Goal: Task Accomplishment & Management: Manage account settings

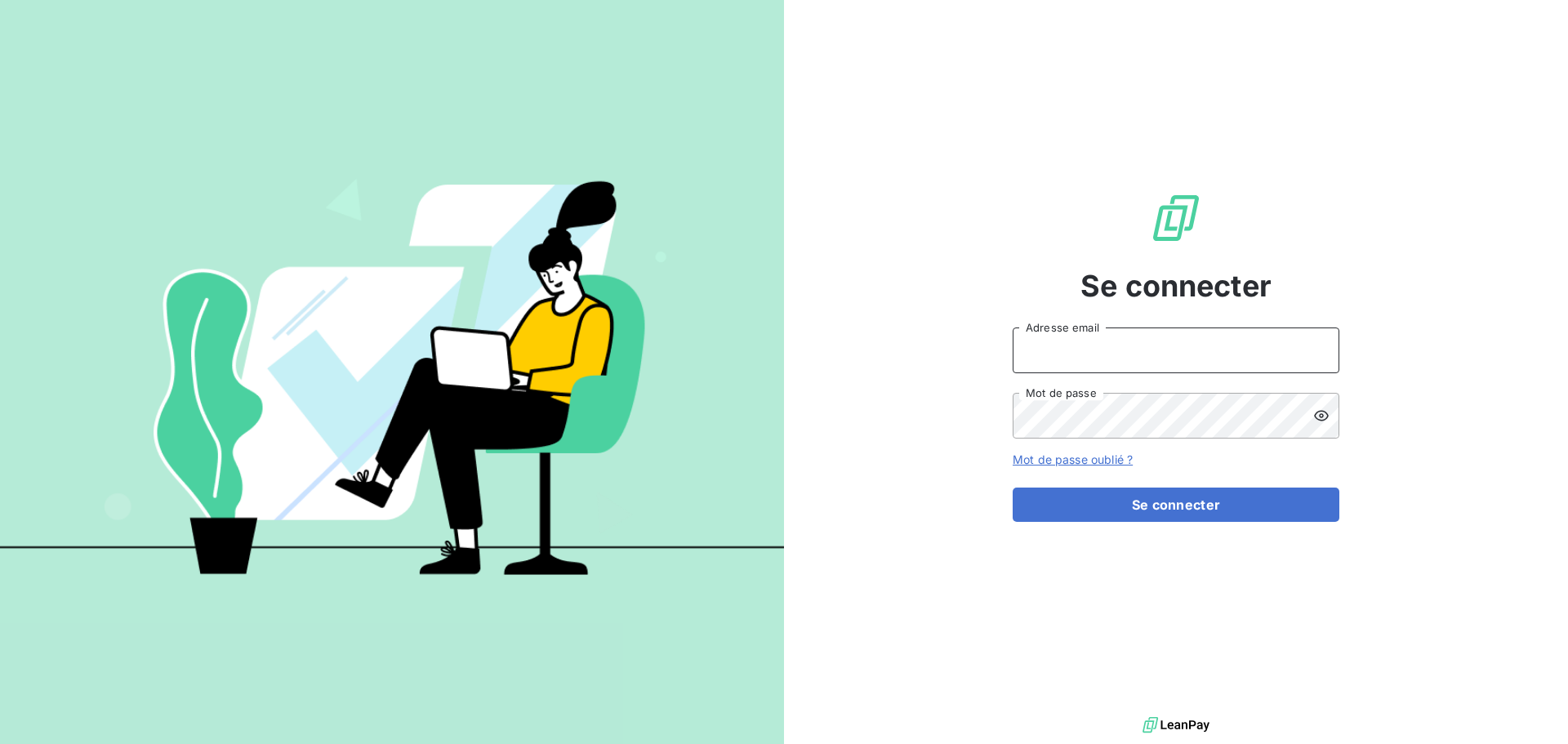
type input "[PERSON_NAME][EMAIL_ADDRESS][DOMAIN_NAME]"
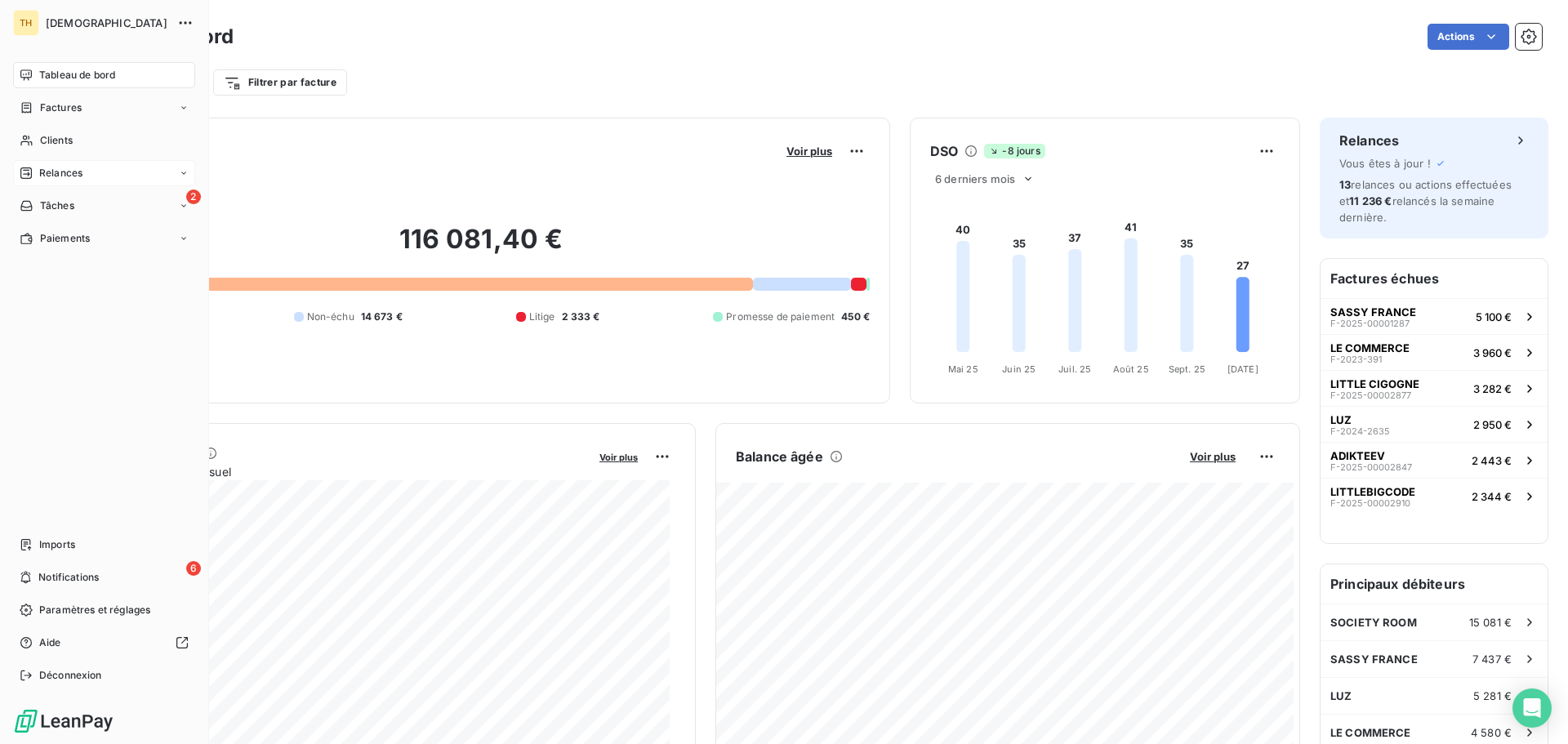
click at [74, 172] on span "Relances" at bounding box center [61, 173] width 43 height 15
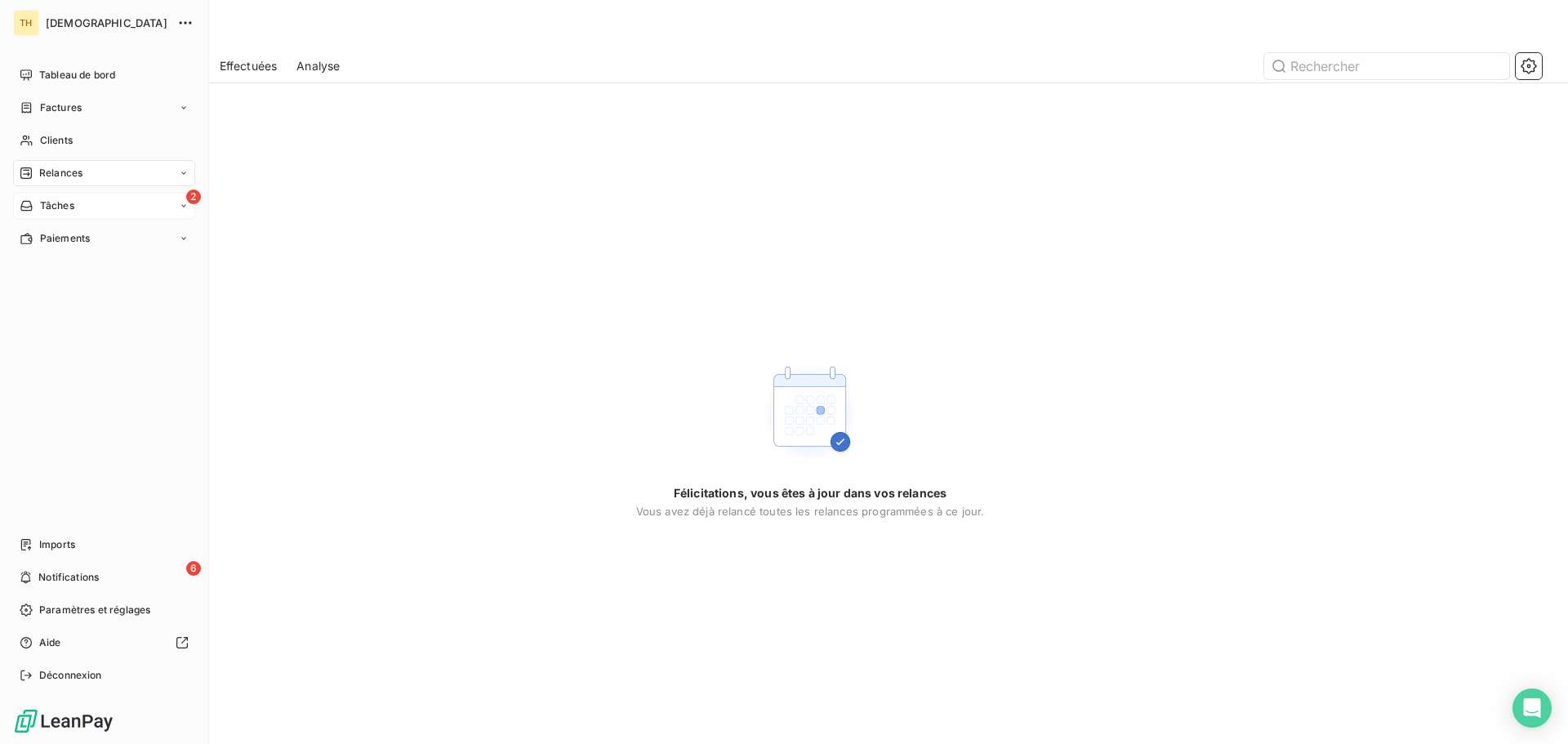
click at [59, 207] on span "Tâches" at bounding box center [57, 206] width 35 height 15
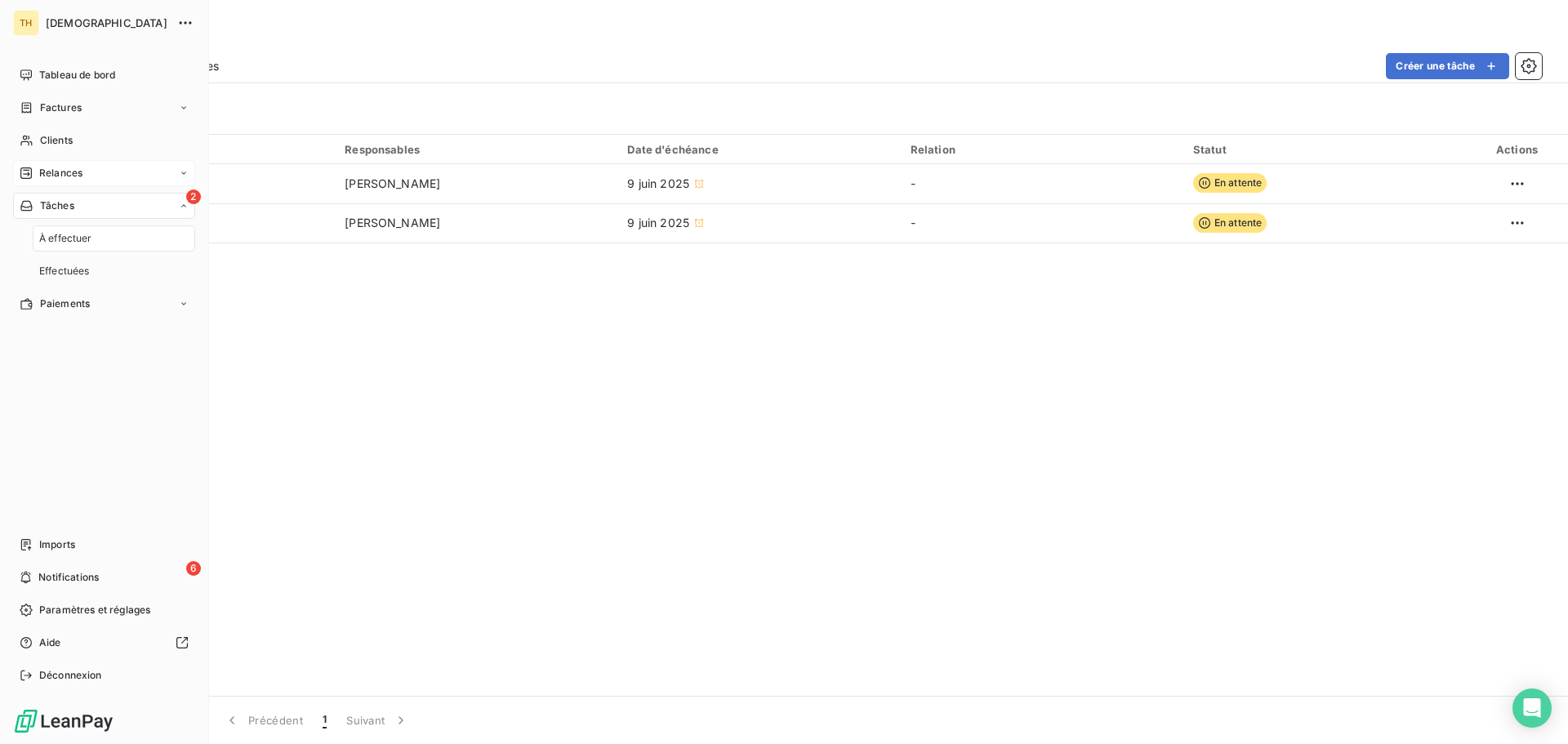
click at [72, 252] on nav "À effectuer Effectuées" at bounding box center [114, 255] width 163 height 59
click at [61, 169] on span "Relances" at bounding box center [61, 173] width 43 height 15
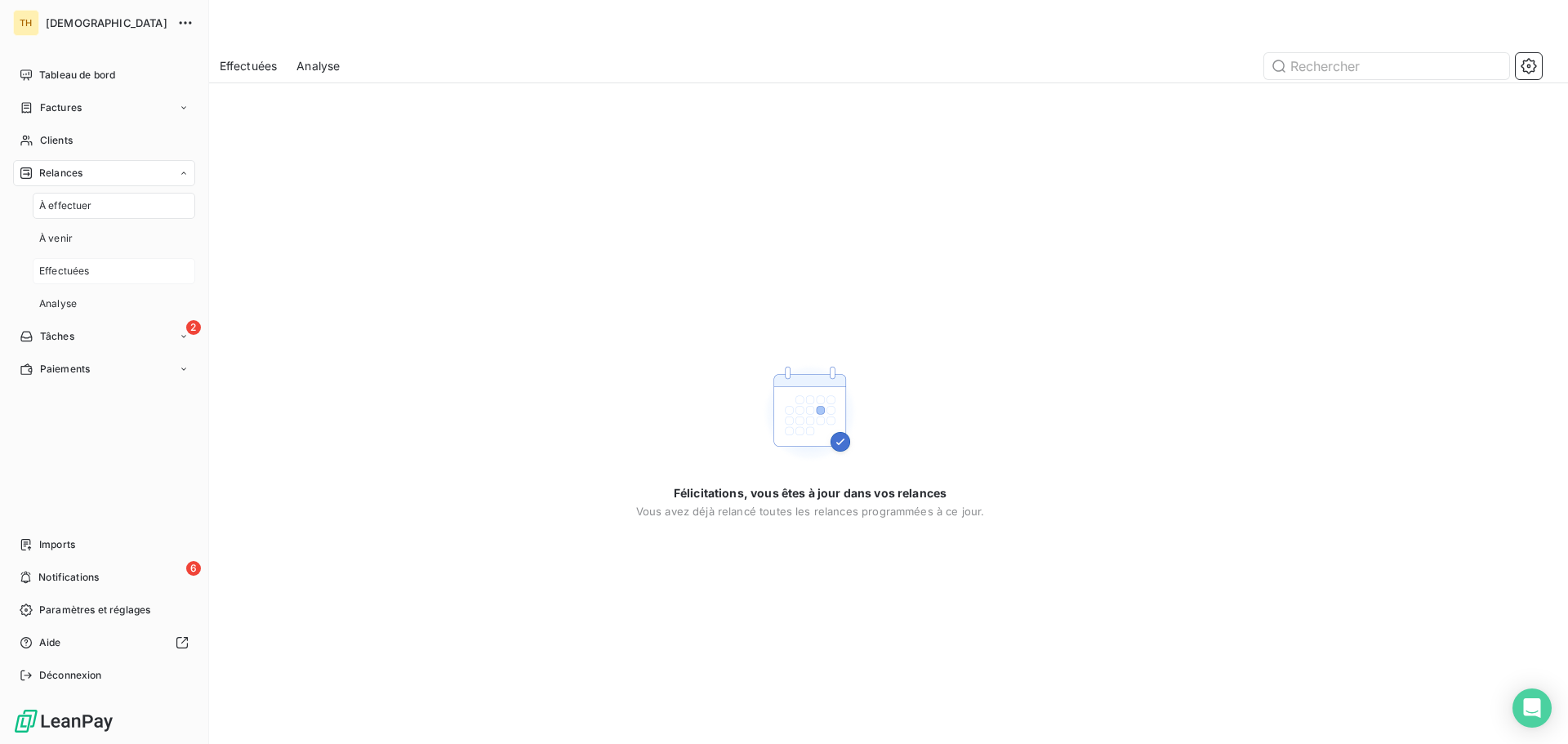
click at [62, 268] on span "Effectuées" at bounding box center [65, 271] width 51 height 15
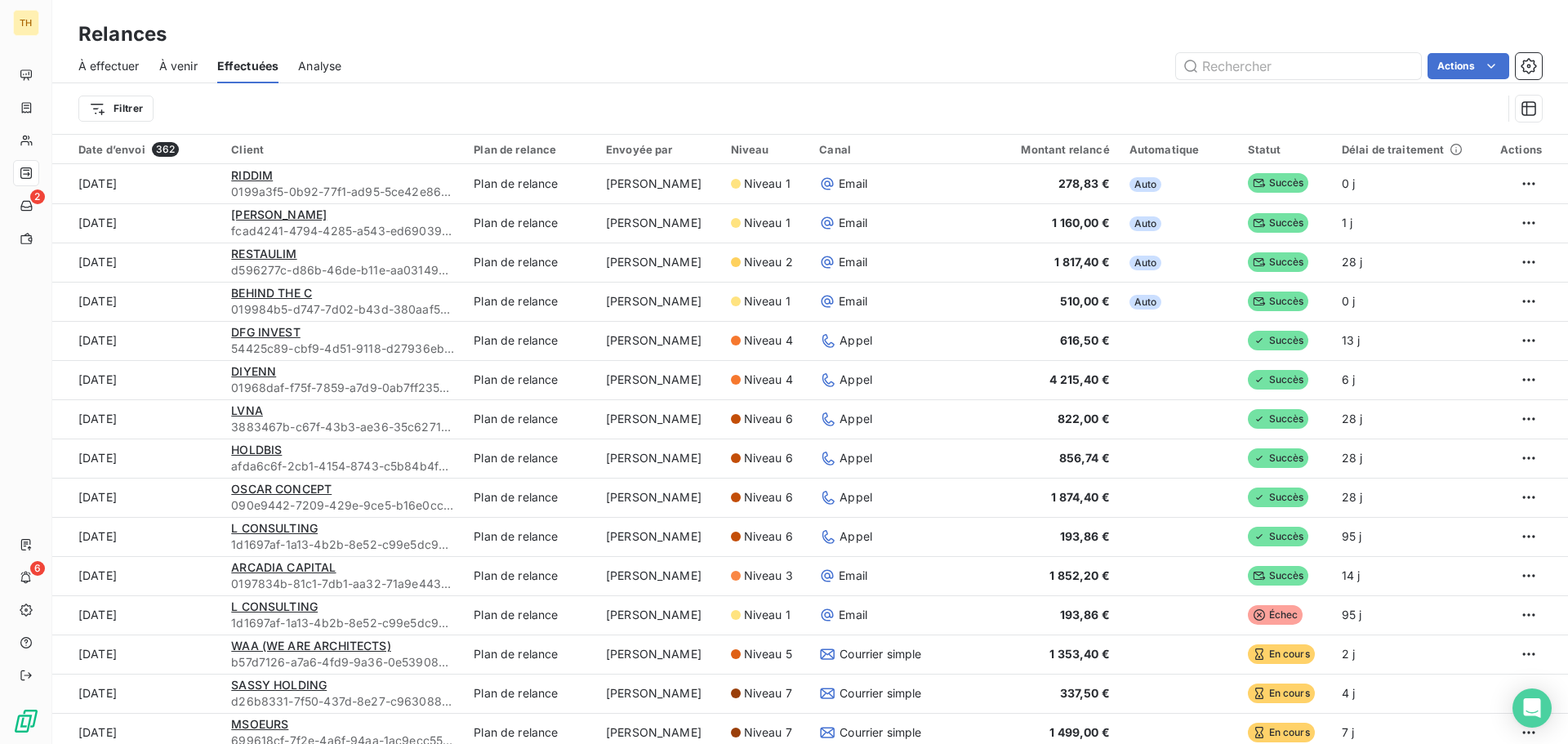
click at [1436, 78] on html "TH 2 6 Relances À effectuer À venir Effectuées Analyse Actions Filtrer Date d’e…" at bounding box center [784, 372] width 1568 height 744
click at [1531, 62] on html "TH 2 6 Relances À effectuer À venir Effectuées Analyse Actions Exporter les rel…" at bounding box center [784, 372] width 1568 height 744
click at [143, 109] on html "TH 2 6 Relances À effectuer À venir Effectuées Analyse Actions Filtrer Date d’e…" at bounding box center [784, 372] width 1568 height 744
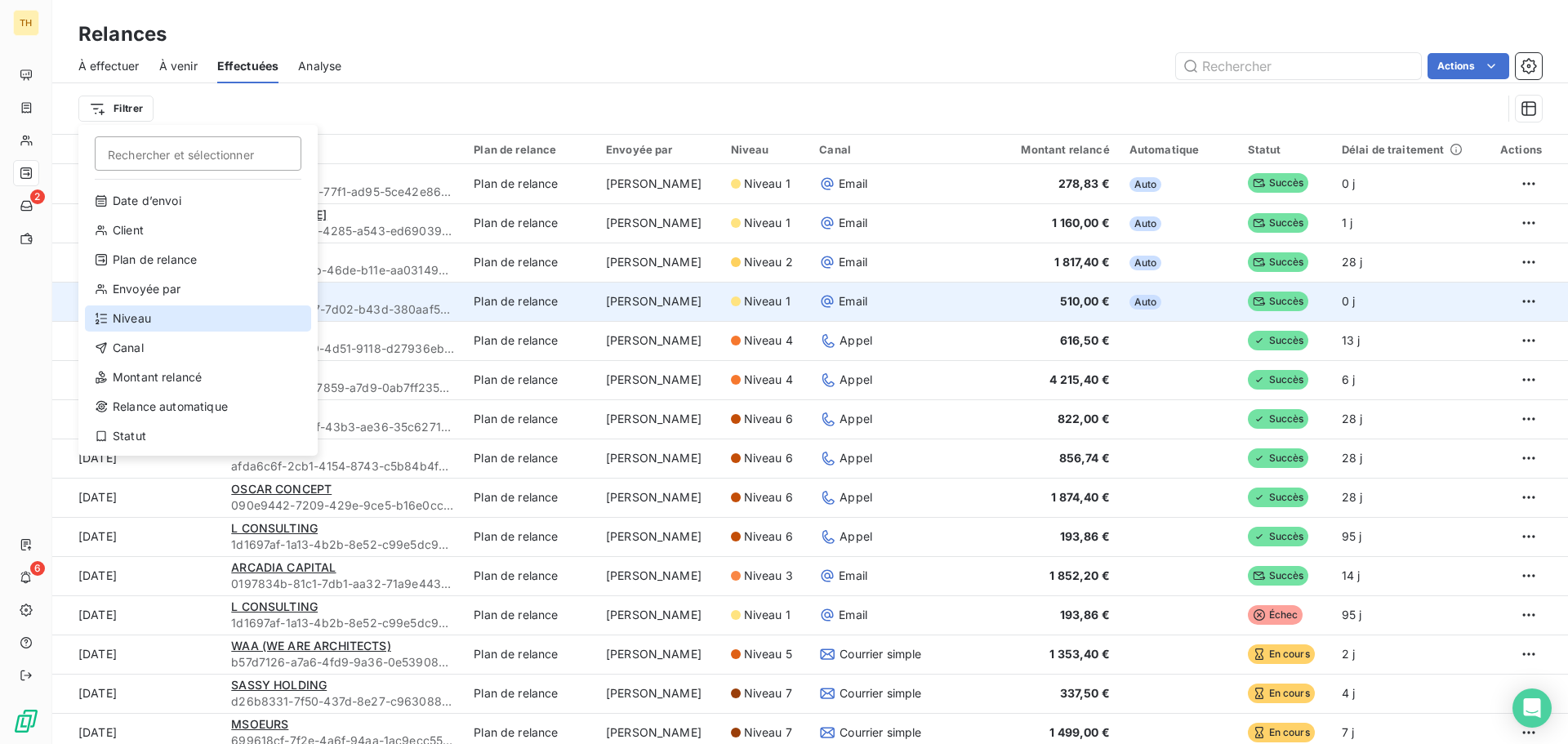
click at [160, 315] on div "Niveau" at bounding box center [198, 319] width 226 height 26
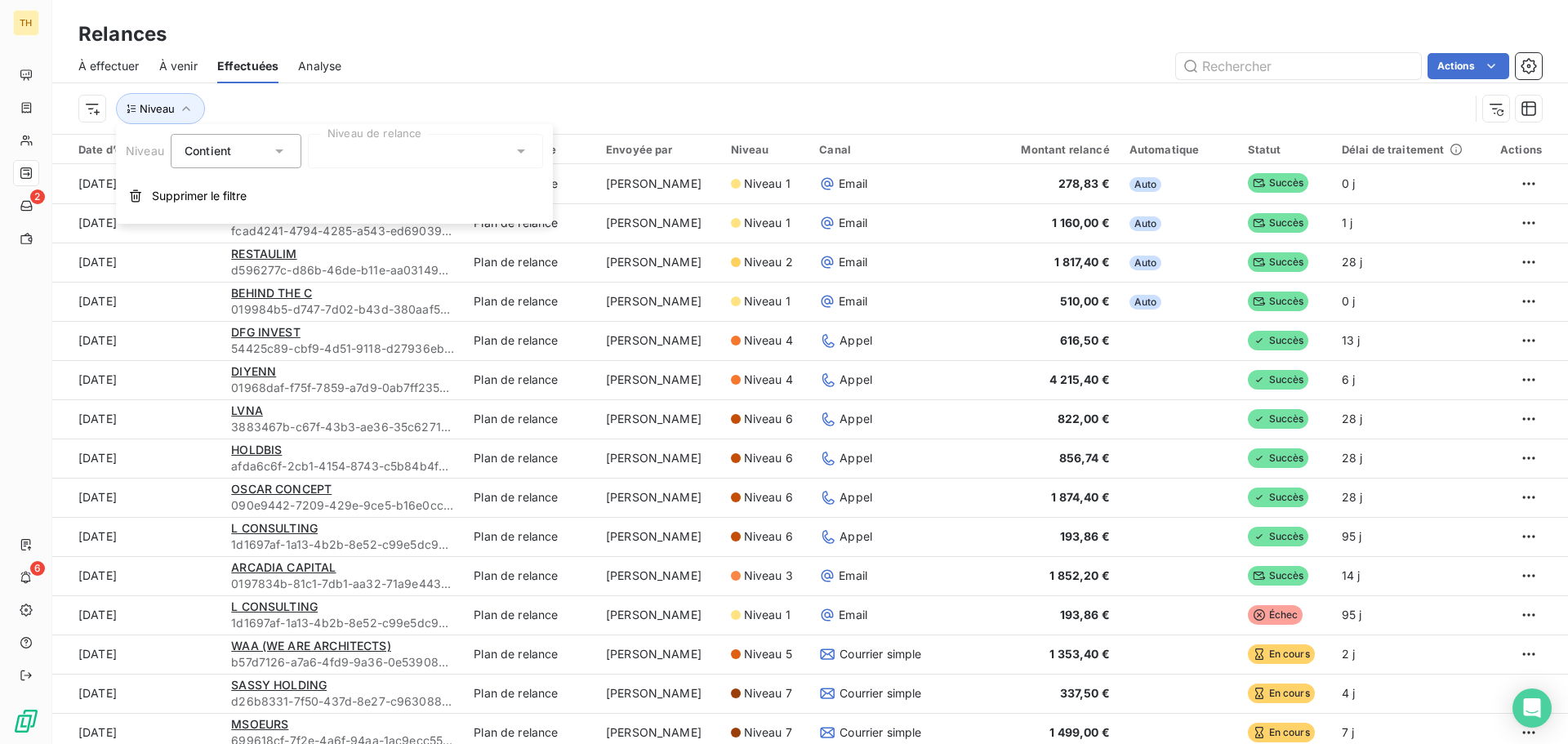
click at [218, 152] on span "Contient" at bounding box center [208, 151] width 47 height 14
click at [392, 150] on div at bounding box center [425, 151] width 235 height 35
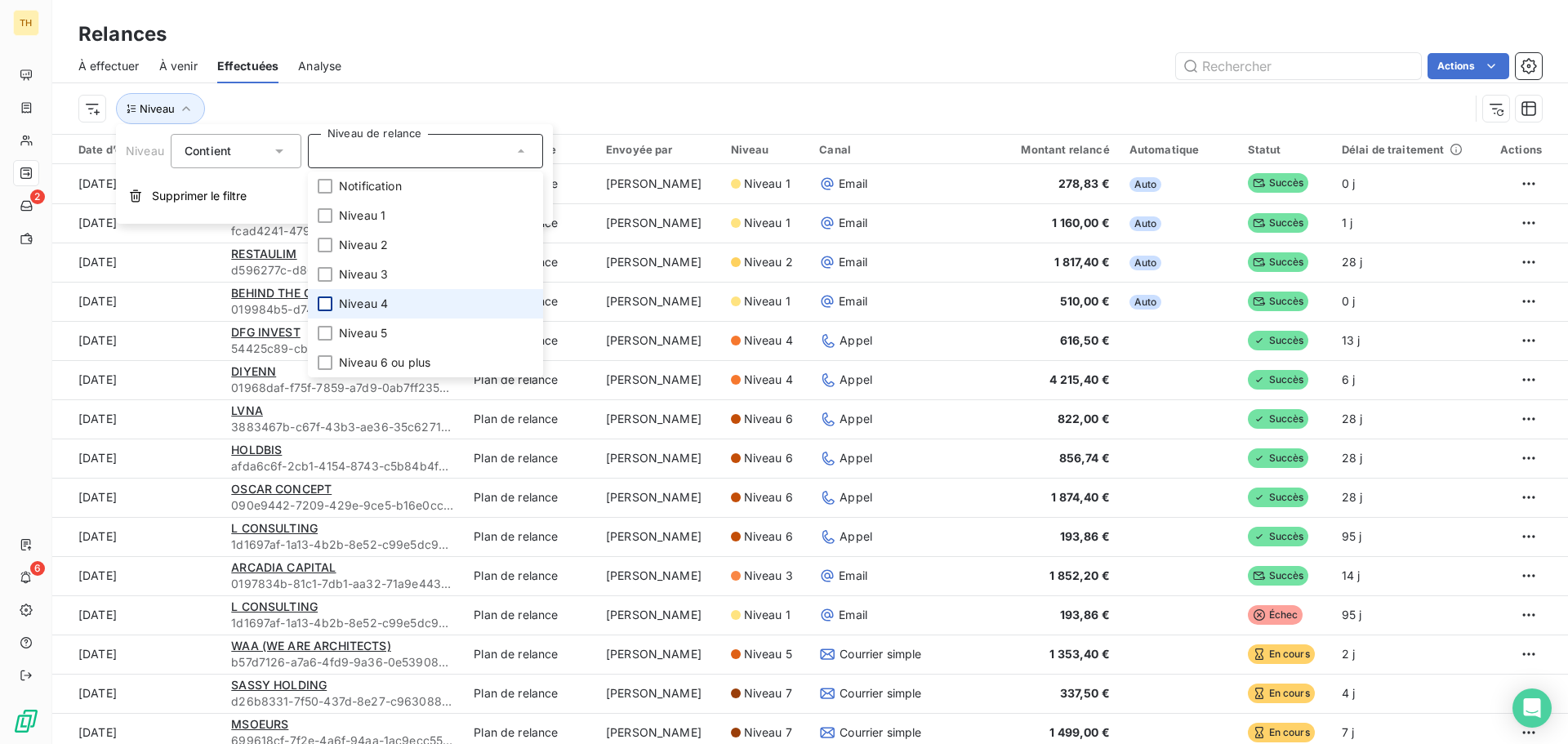
click at [320, 305] on div at bounding box center [326, 304] width 15 height 15
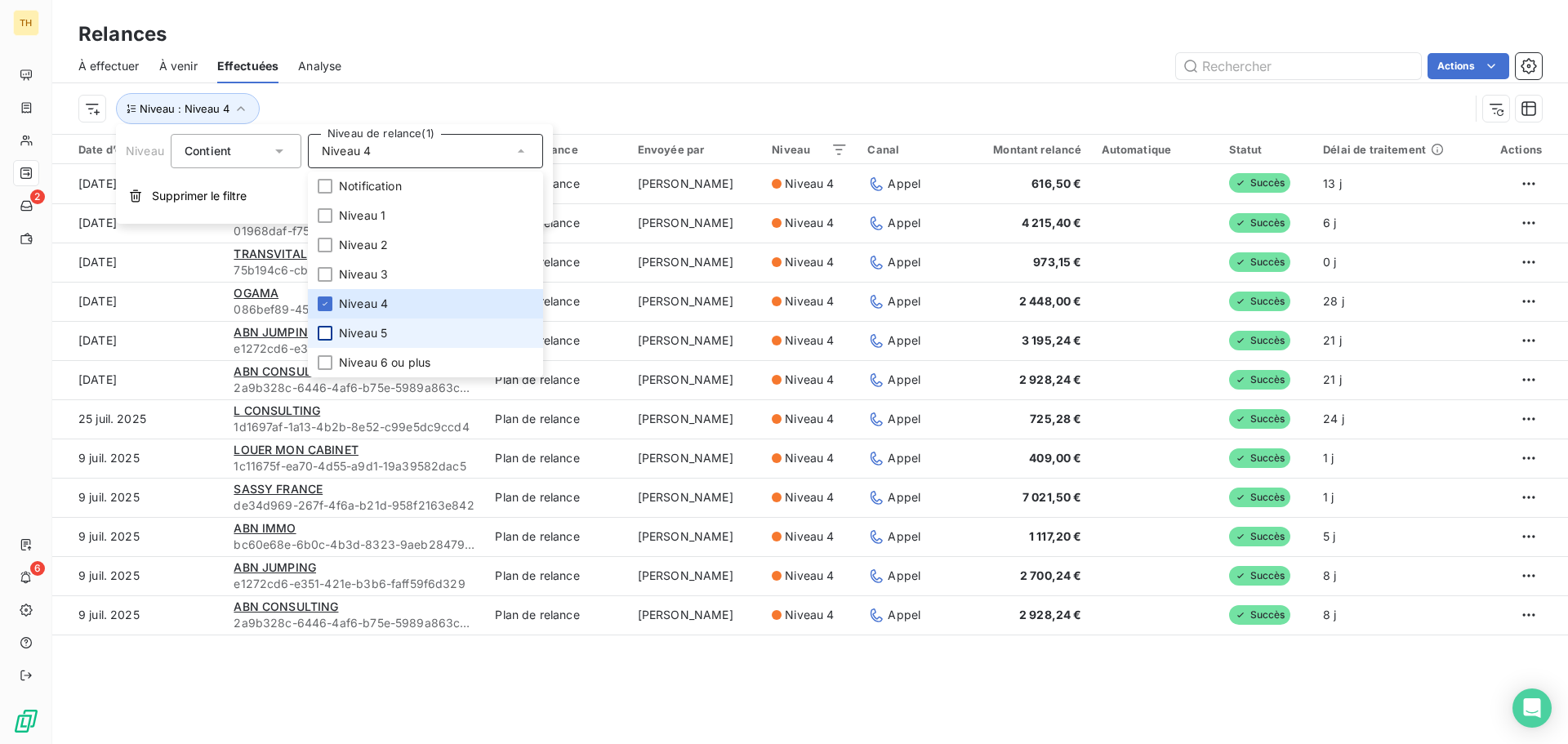
click at [324, 335] on div at bounding box center [326, 333] width 15 height 15
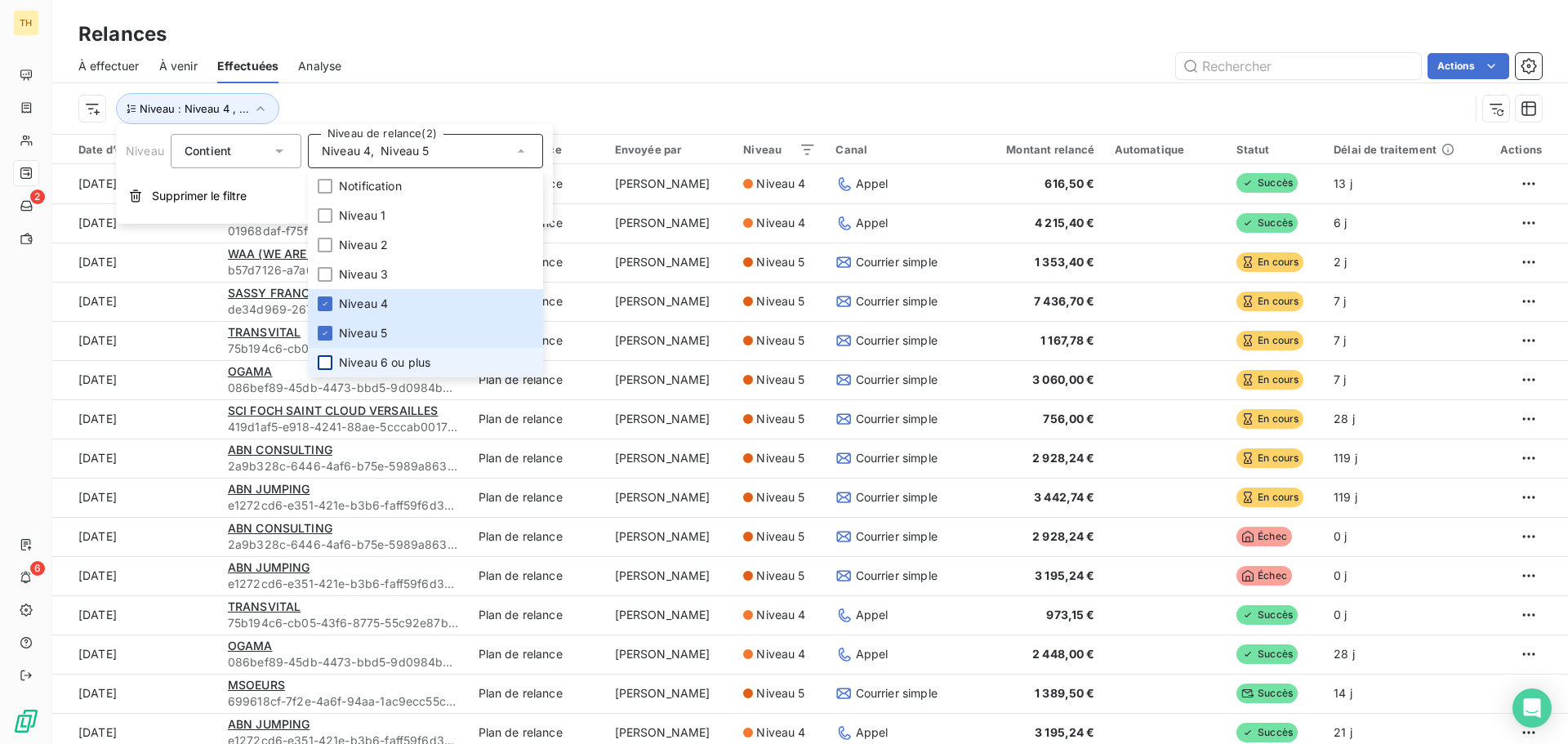
click at [327, 360] on div at bounding box center [326, 363] width 15 height 15
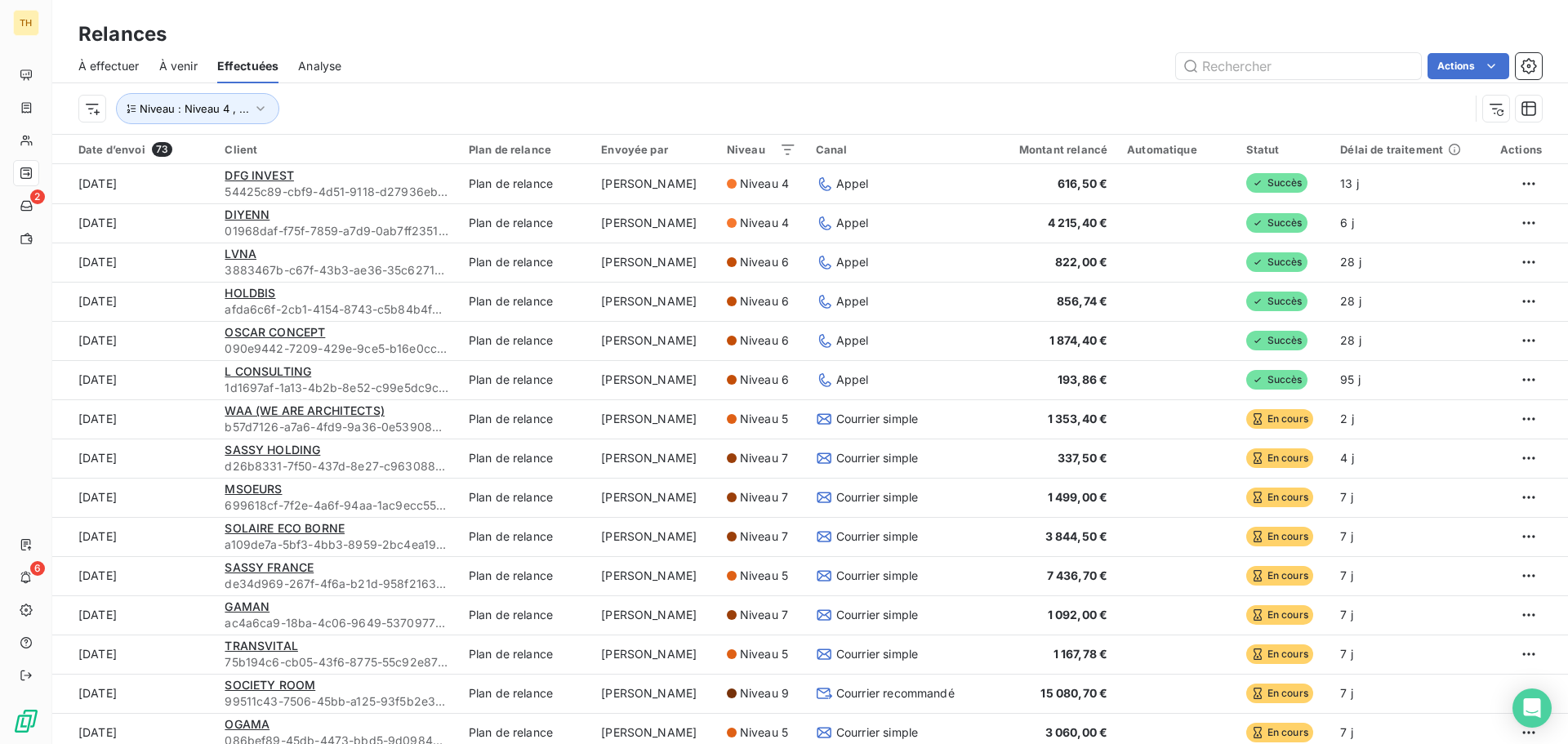
click at [684, 73] on div "Actions" at bounding box center [951, 66] width 1182 height 26
click at [190, 112] on span "Niveau : Niveau 4 , ..." at bounding box center [194, 109] width 109 height 13
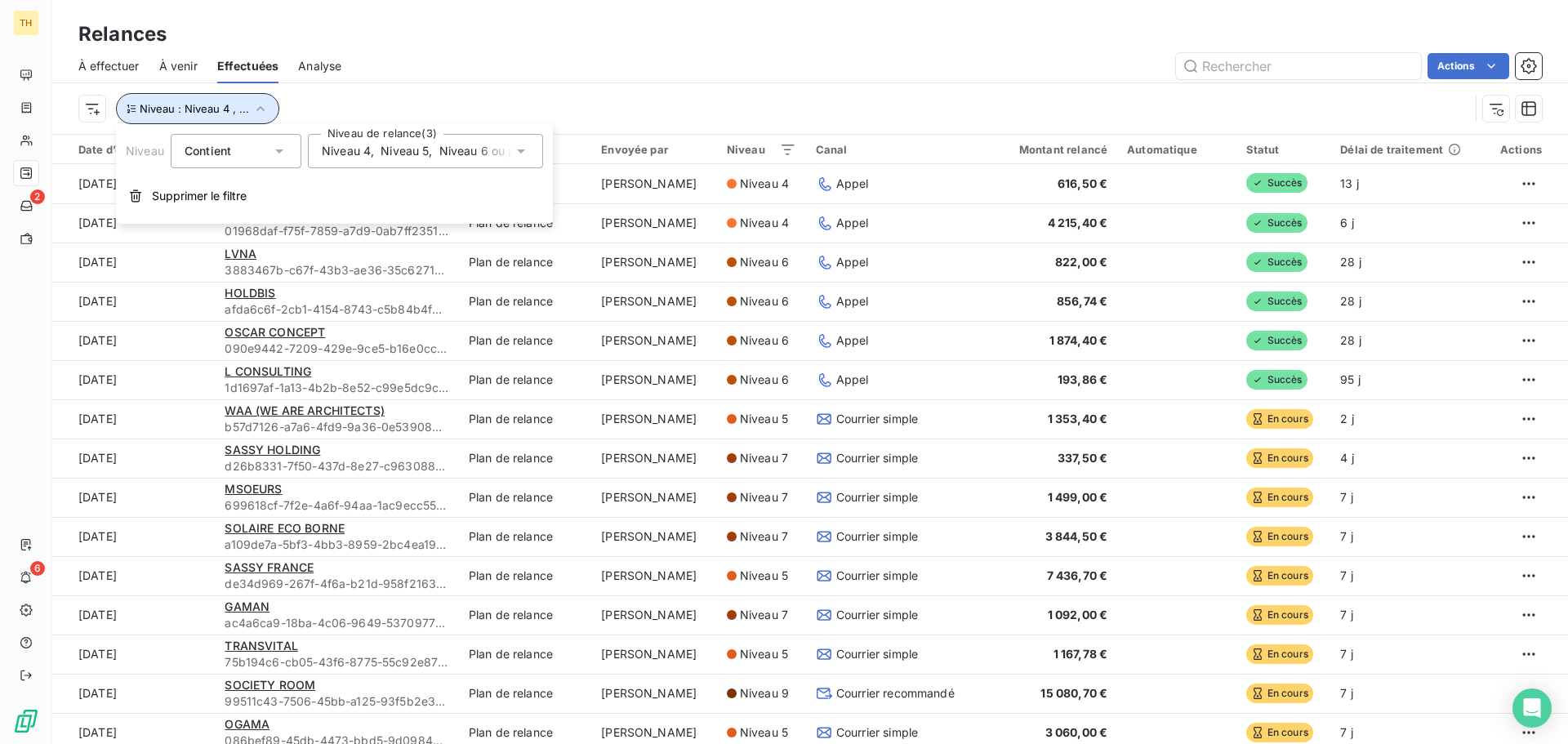
click at [130, 107] on icon "button" at bounding box center [131, 109] width 9 height 9
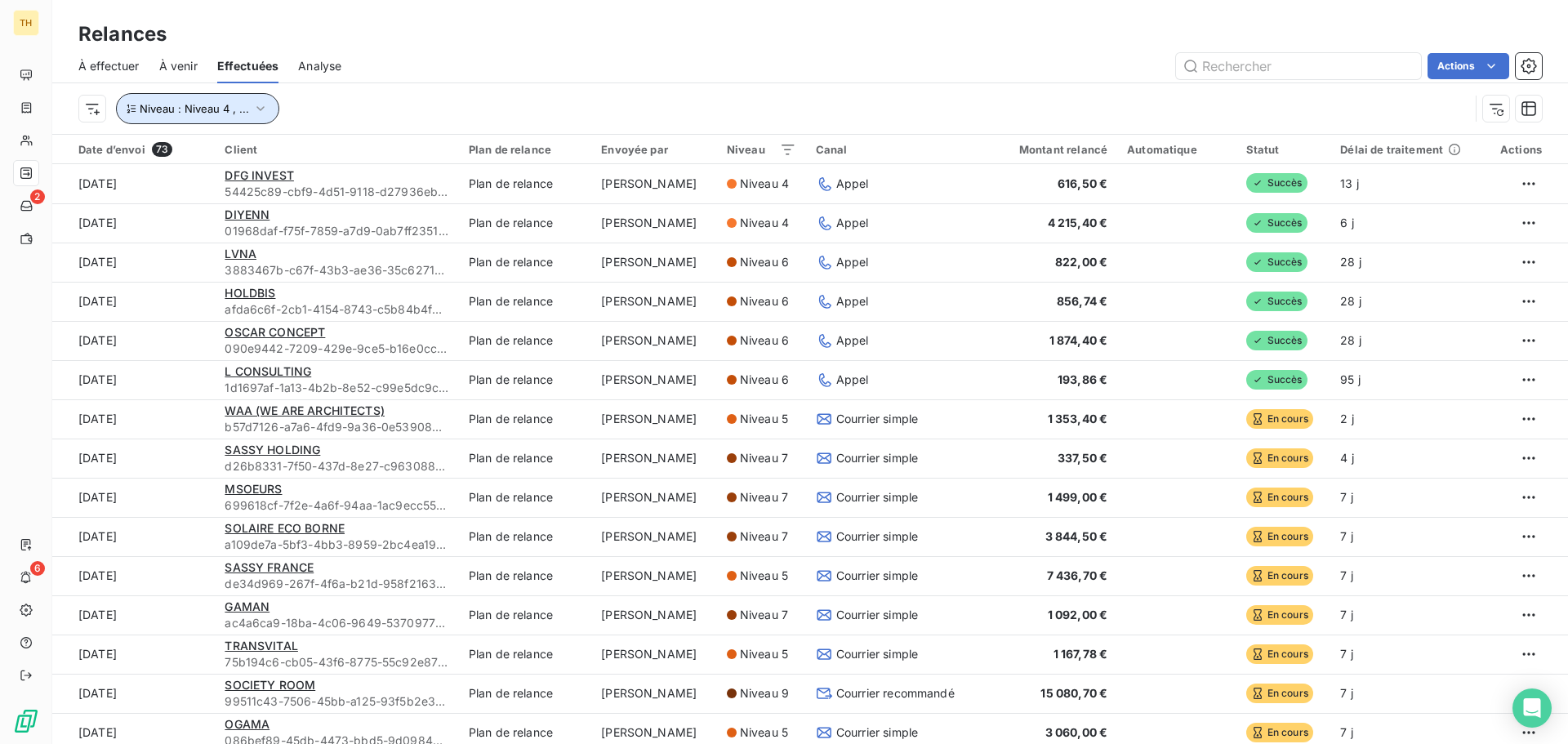
click at [203, 107] on span "Niveau : Niveau 4 , ..." at bounding box center [194, 109] width 109 height 13
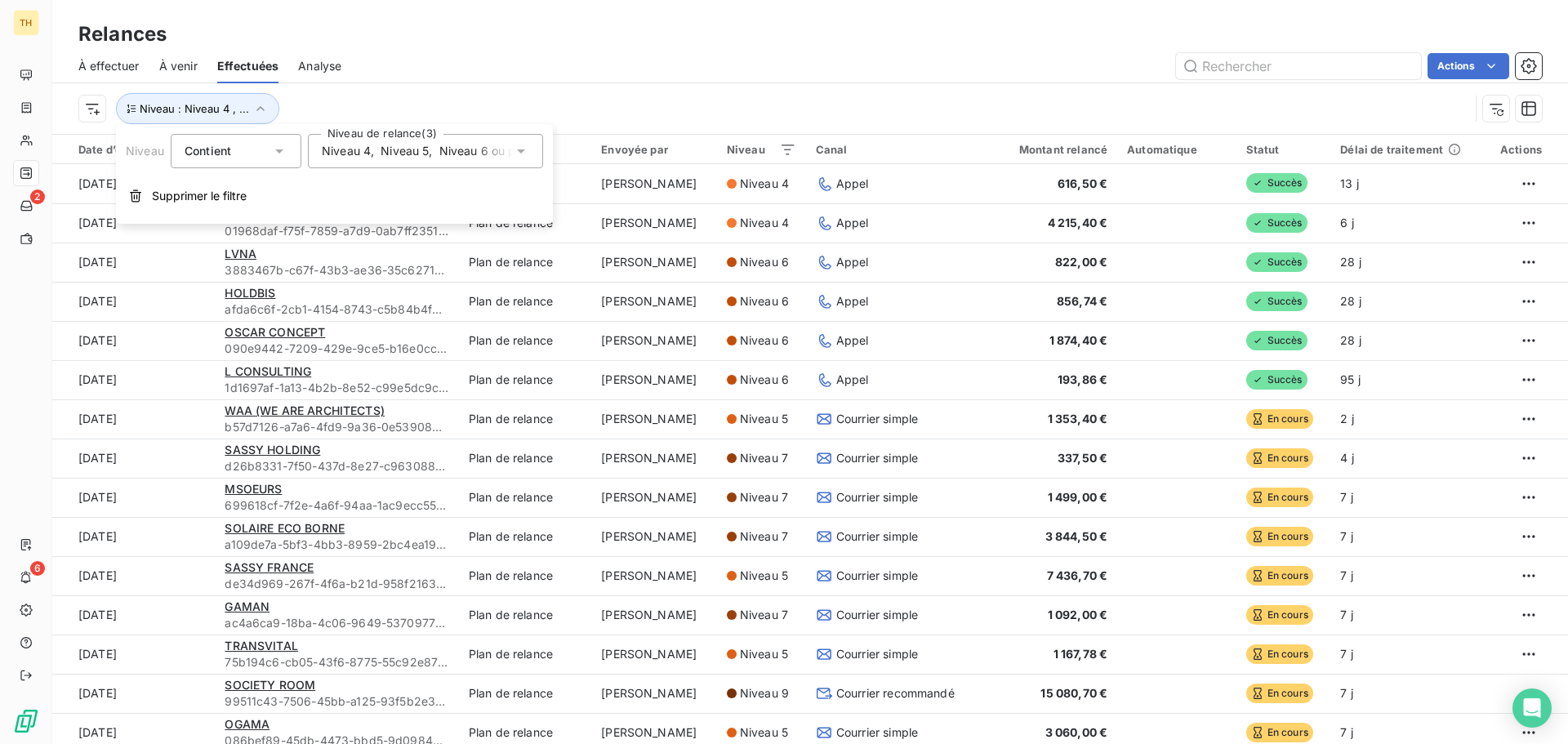
click at [492, 148] on span "Niveau 6 ou plus" at bounding box center [486, 151] width 92 height 16
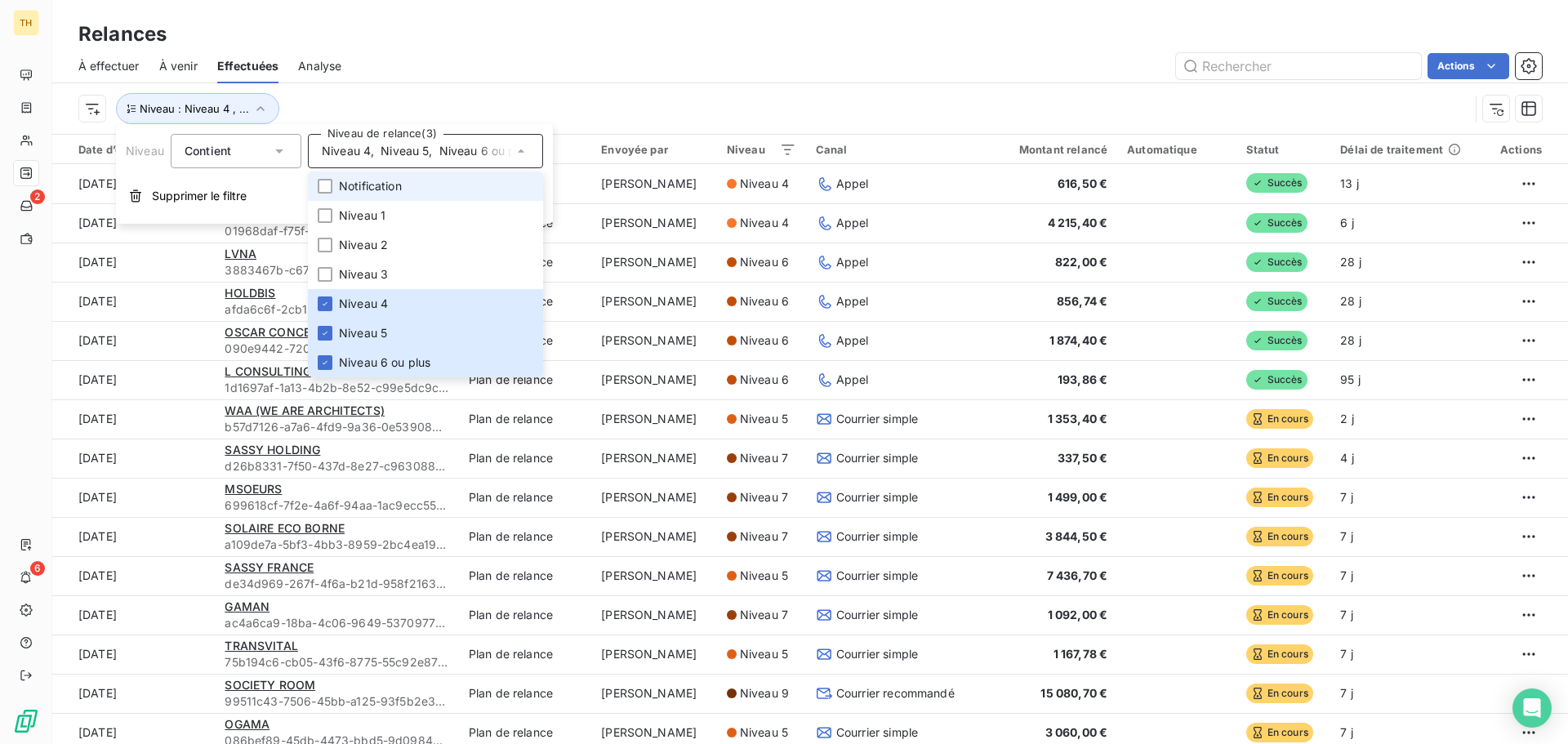
click at [368, 182] on span "Notification" at bounding box center [370, 185] width 63 height 16
click at [366, 215] on span "Niveau 1" at bounding box center [362, 215] width 47 height 16
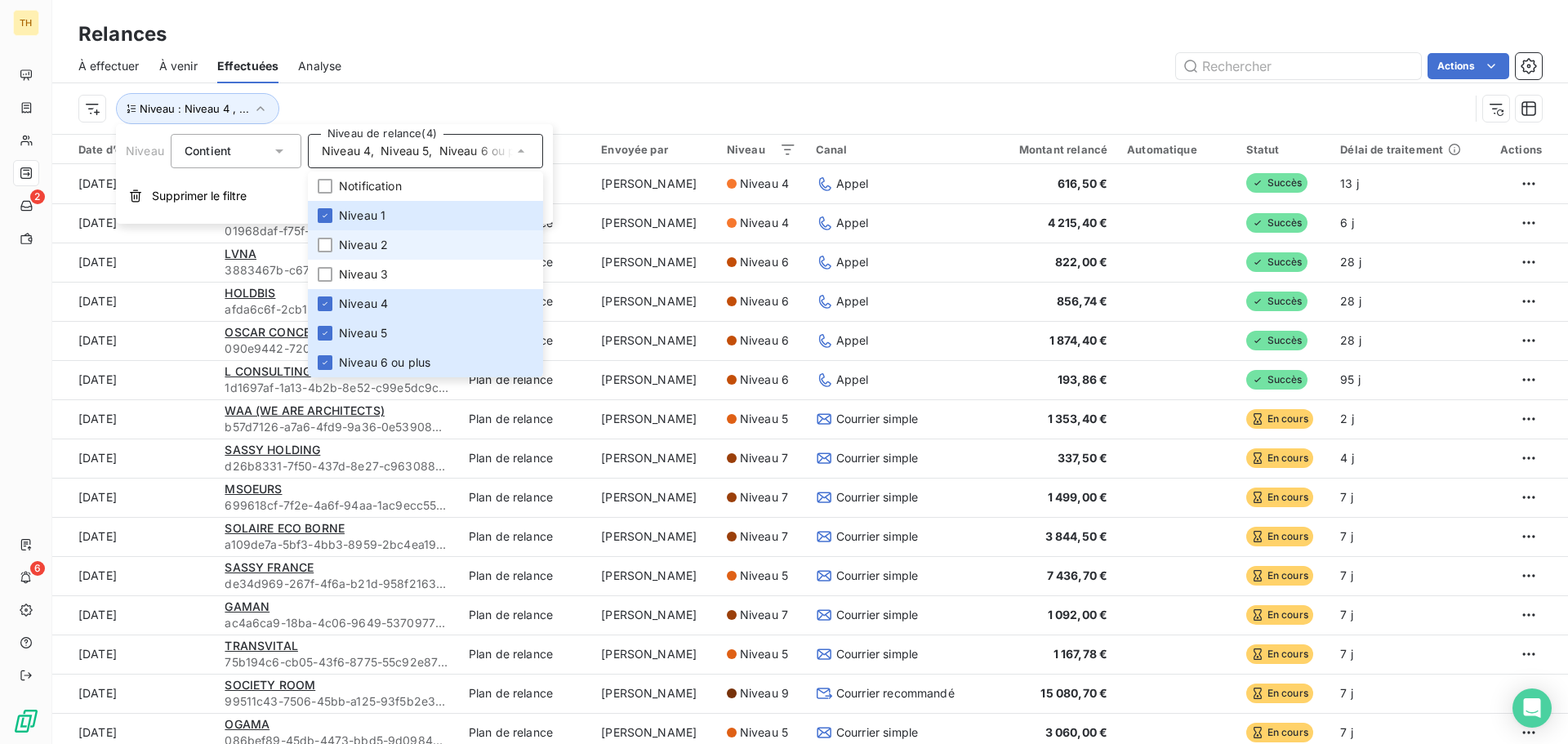
click at [361, 245] on span "Niveau 2" at bounding box center [363, 244] width 49 height 16
click at [357, 275] on span "Niveau 3" at bounding box center [363, 274] width 49 height 16
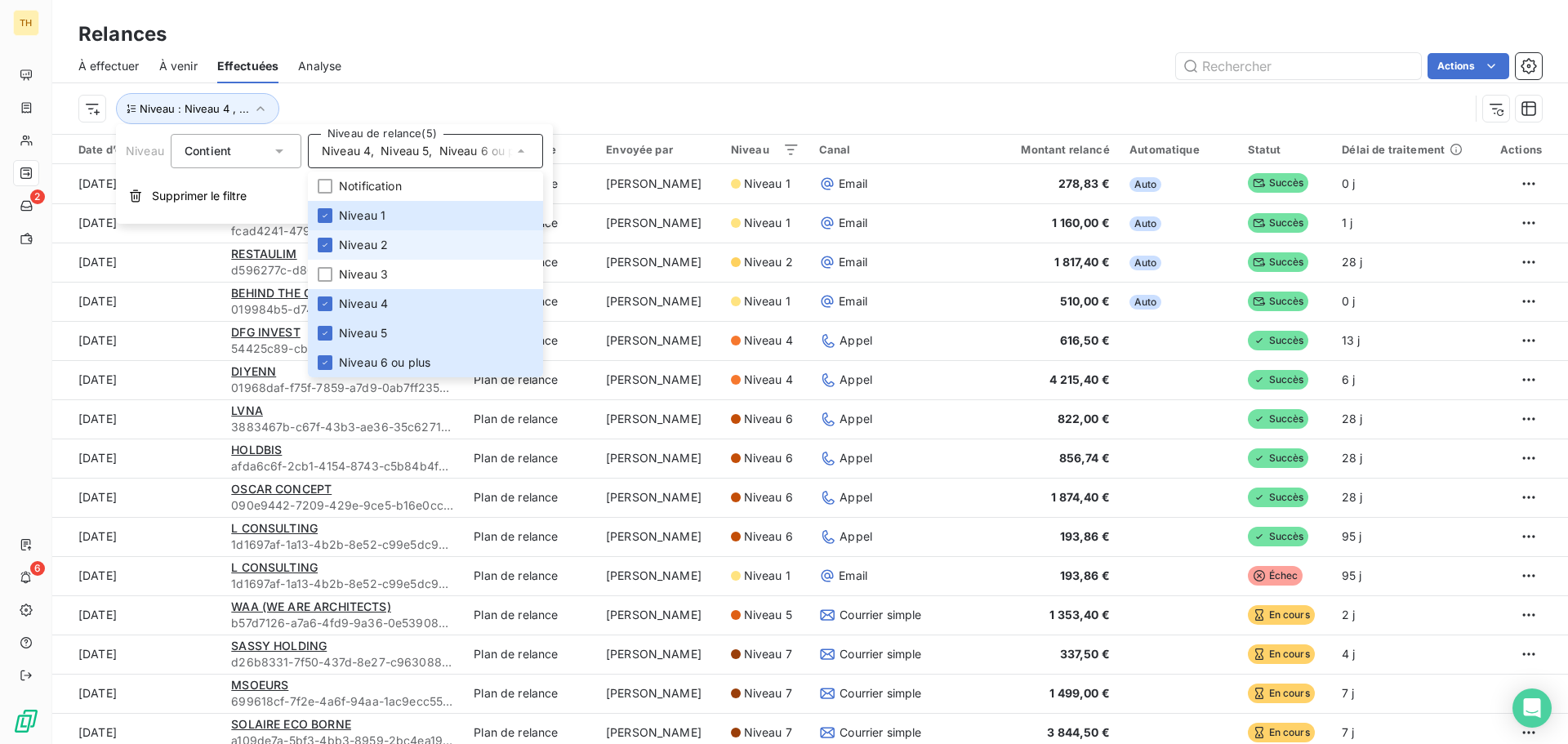
click at [356, 238] on span "Niveau 2" at bounding box center [363, 244] width 49 height 16
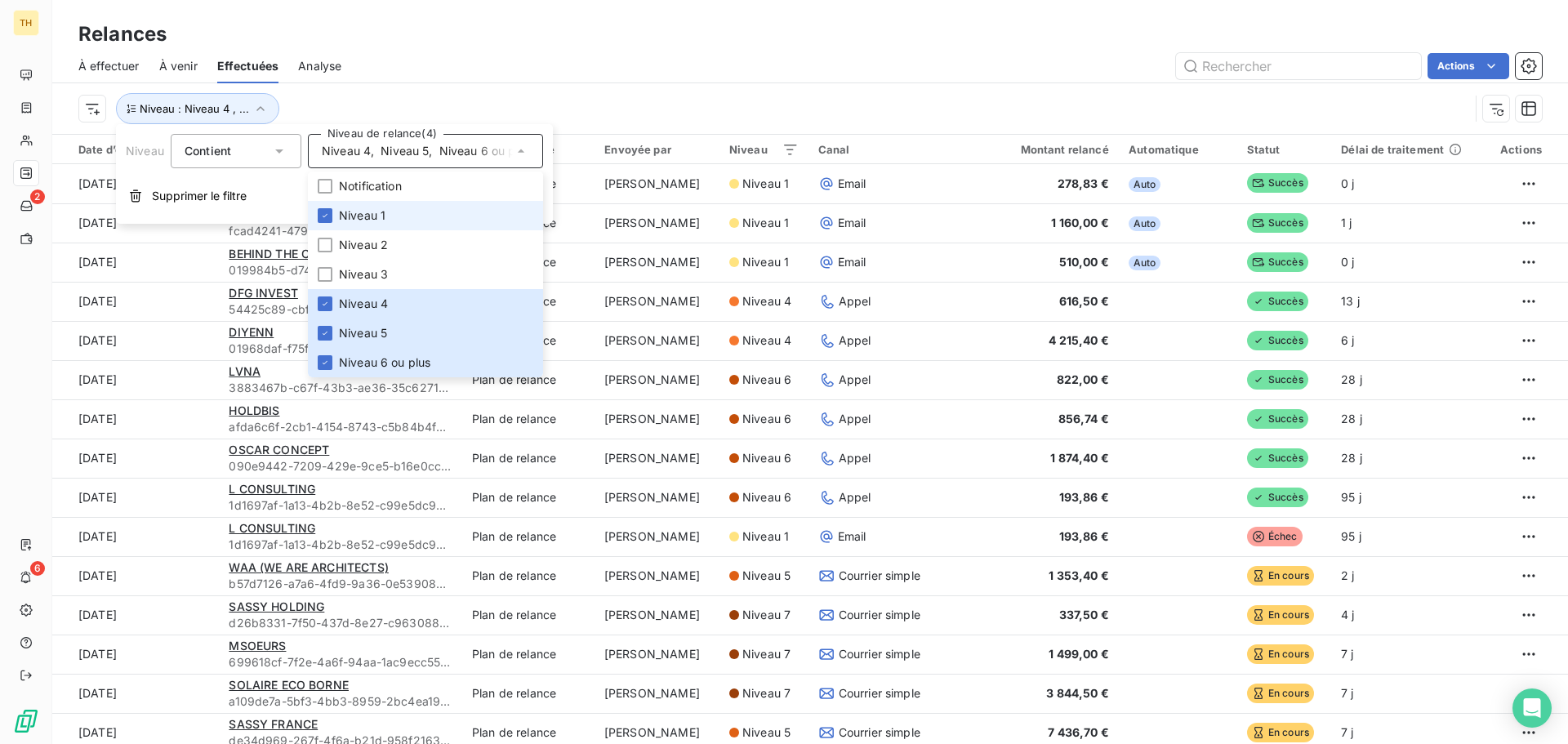
click at [358, 216] on span "Niveau 1" at bounding box center [362, 215] width 47 height 16
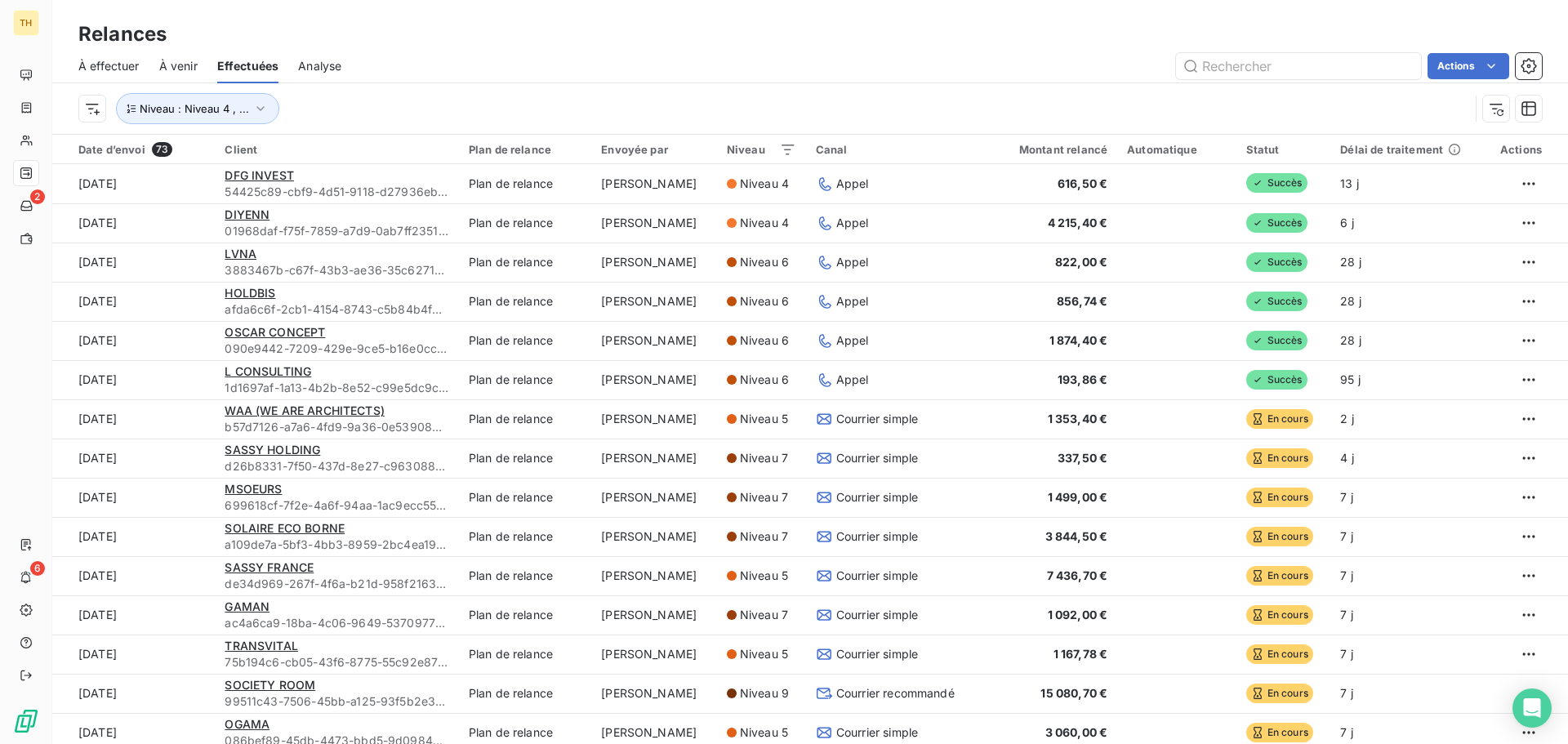
click at [528, 50] on div "À effectuer À venir Effectuées Analyse Actions" at bounding box center [810, 66] width 1517 height 35
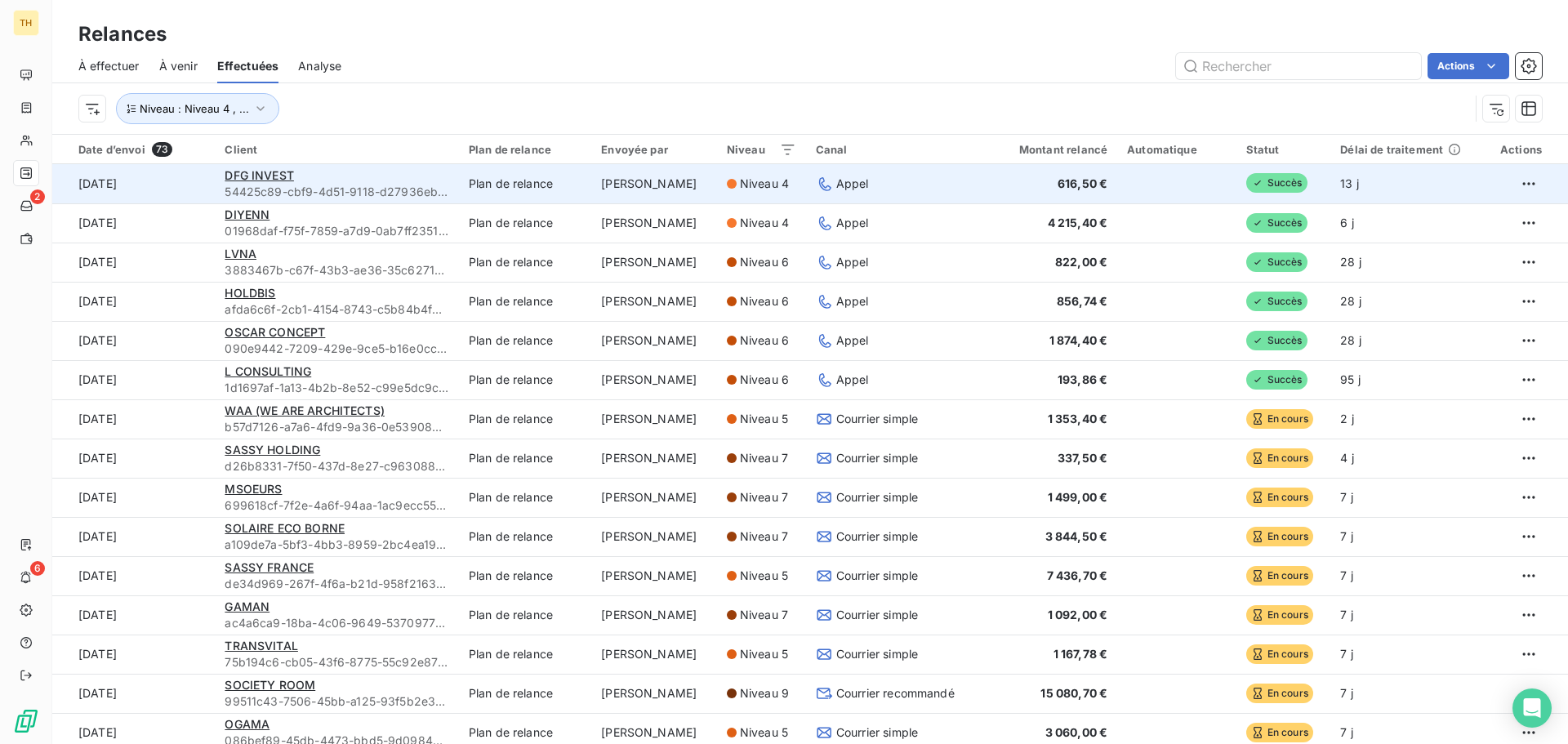
click at [952, 188] on div "Appel" at bounding box center [892, 183] width 152 height 16
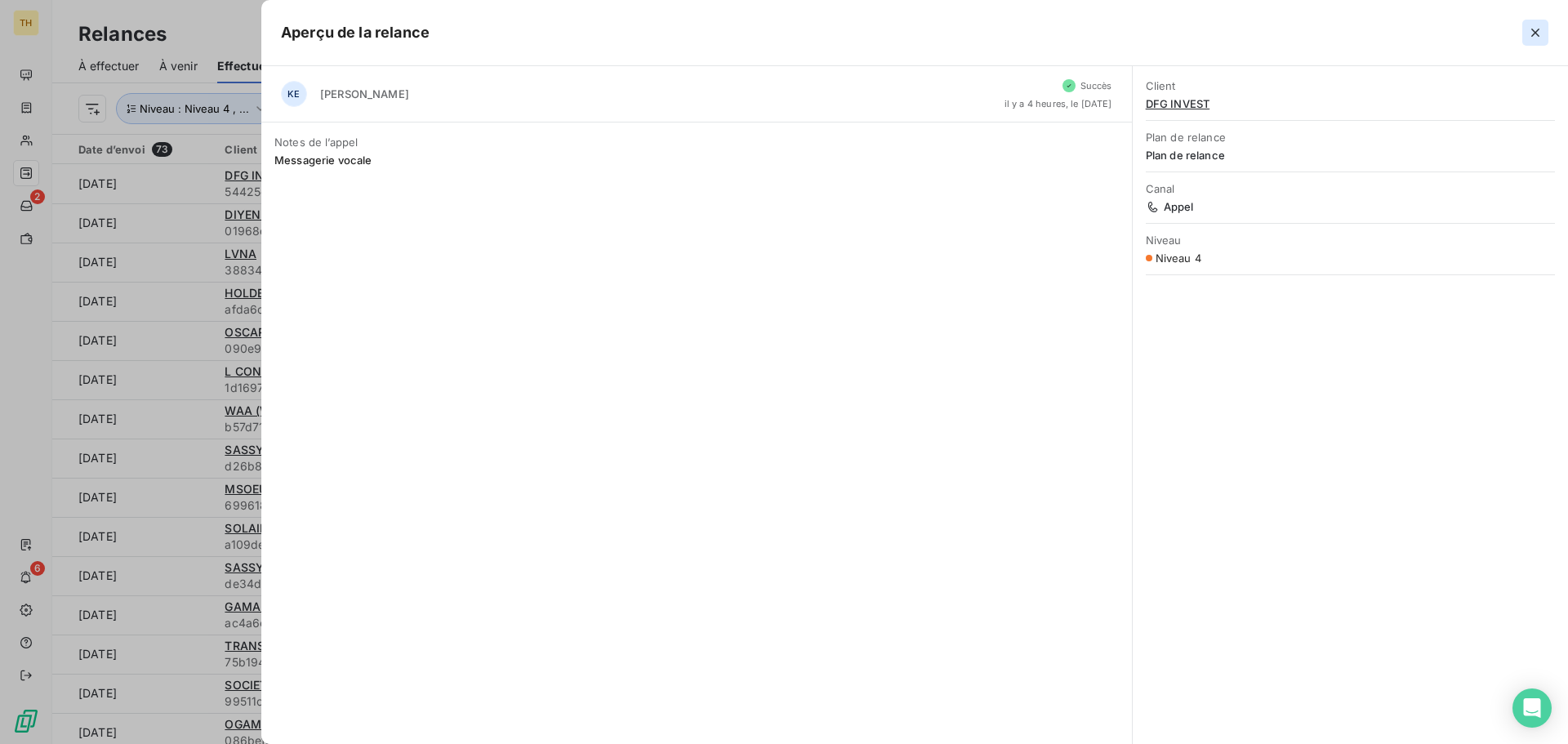
click at [1537, 28] on icon "button" at bounding box center [1535, 32] width 16 height 16
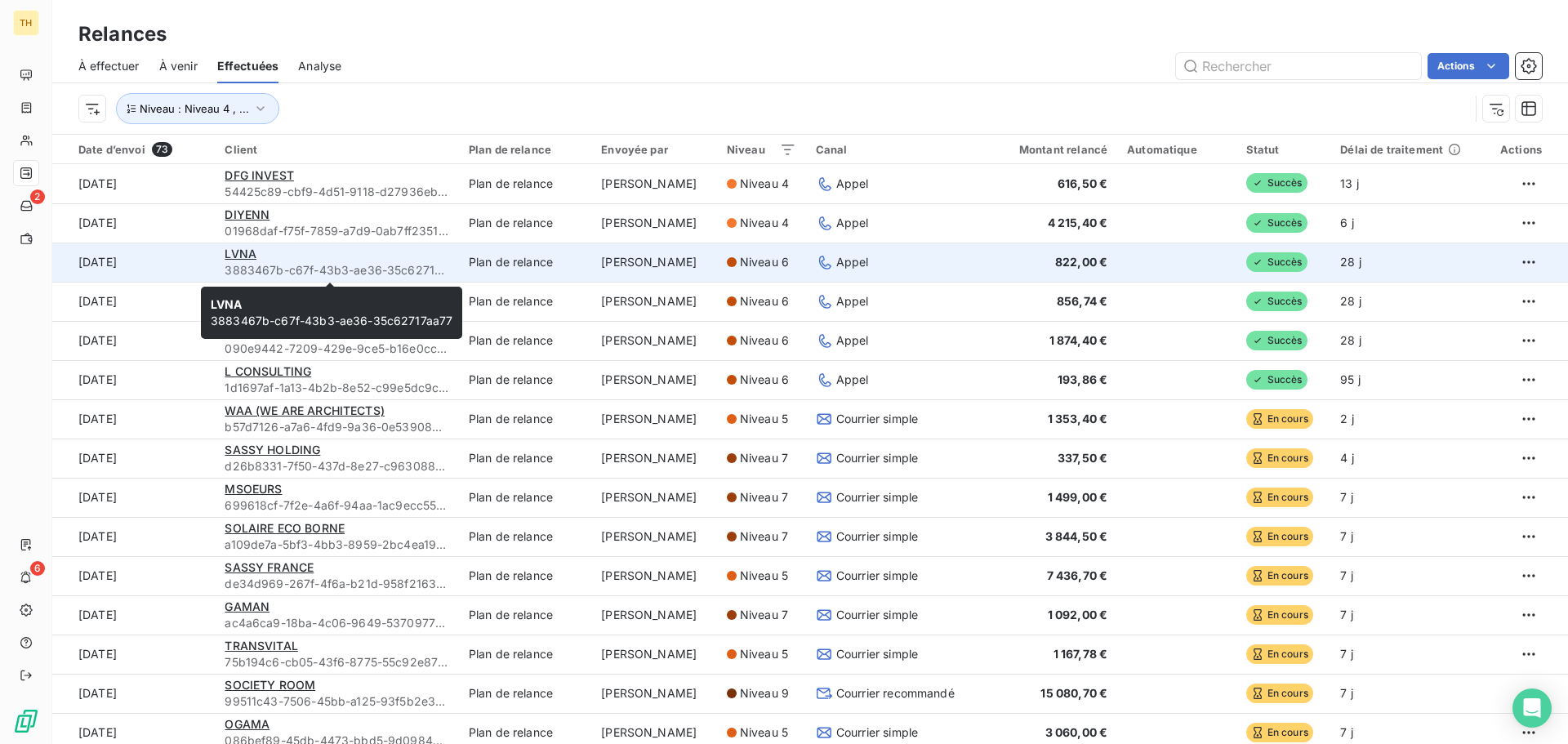
click at [297, 268] on span "3883467b-c67f-43b3-ae36-35c62717aa77" at bounding box center [336, 270] width 224 height 16
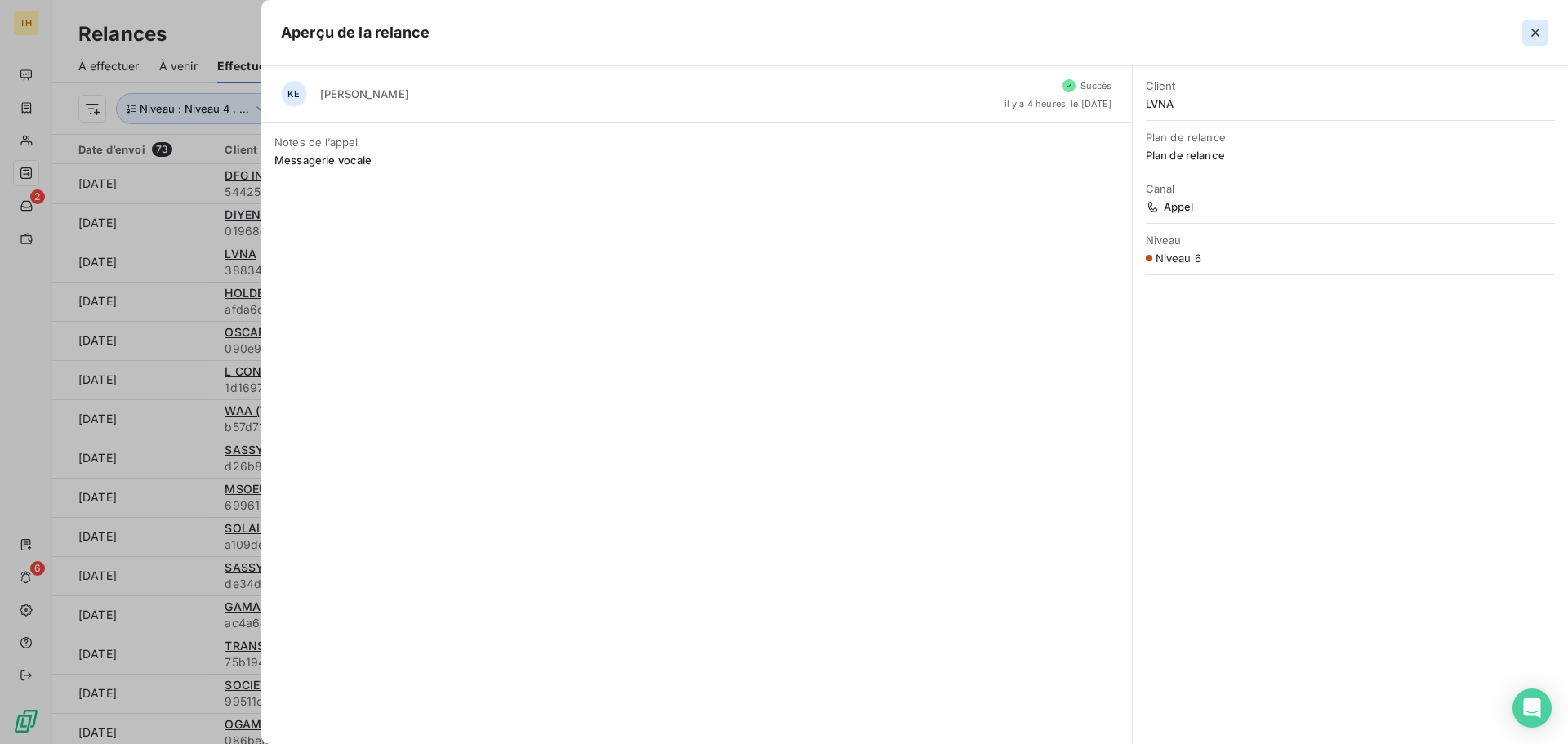
click at [1538, 34] on icon "button" at bounding box center [1535, 32] width 16 height 16
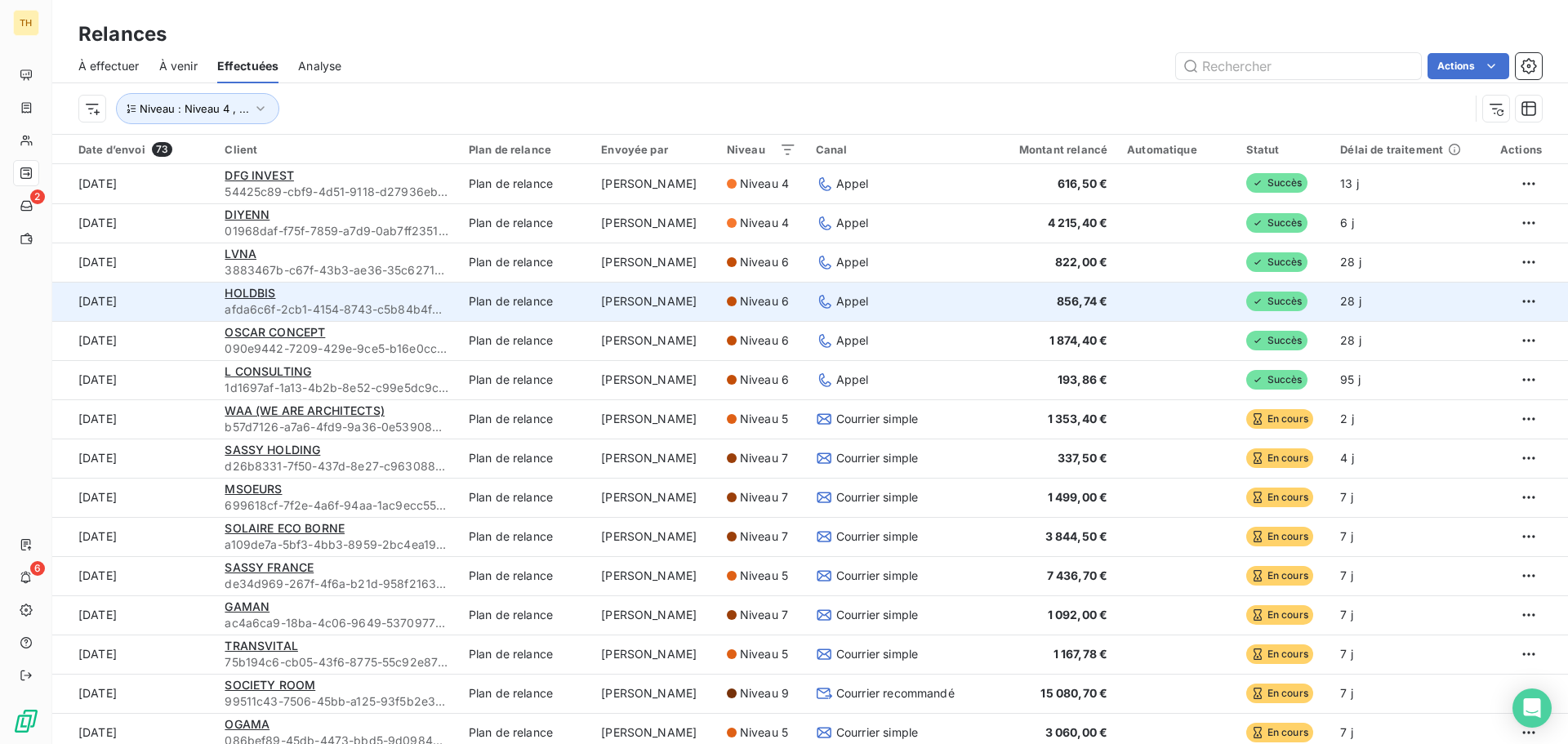
click at [555, 309] on td "Plan de relance" at bounding box center [526, 301] width 133 height 39
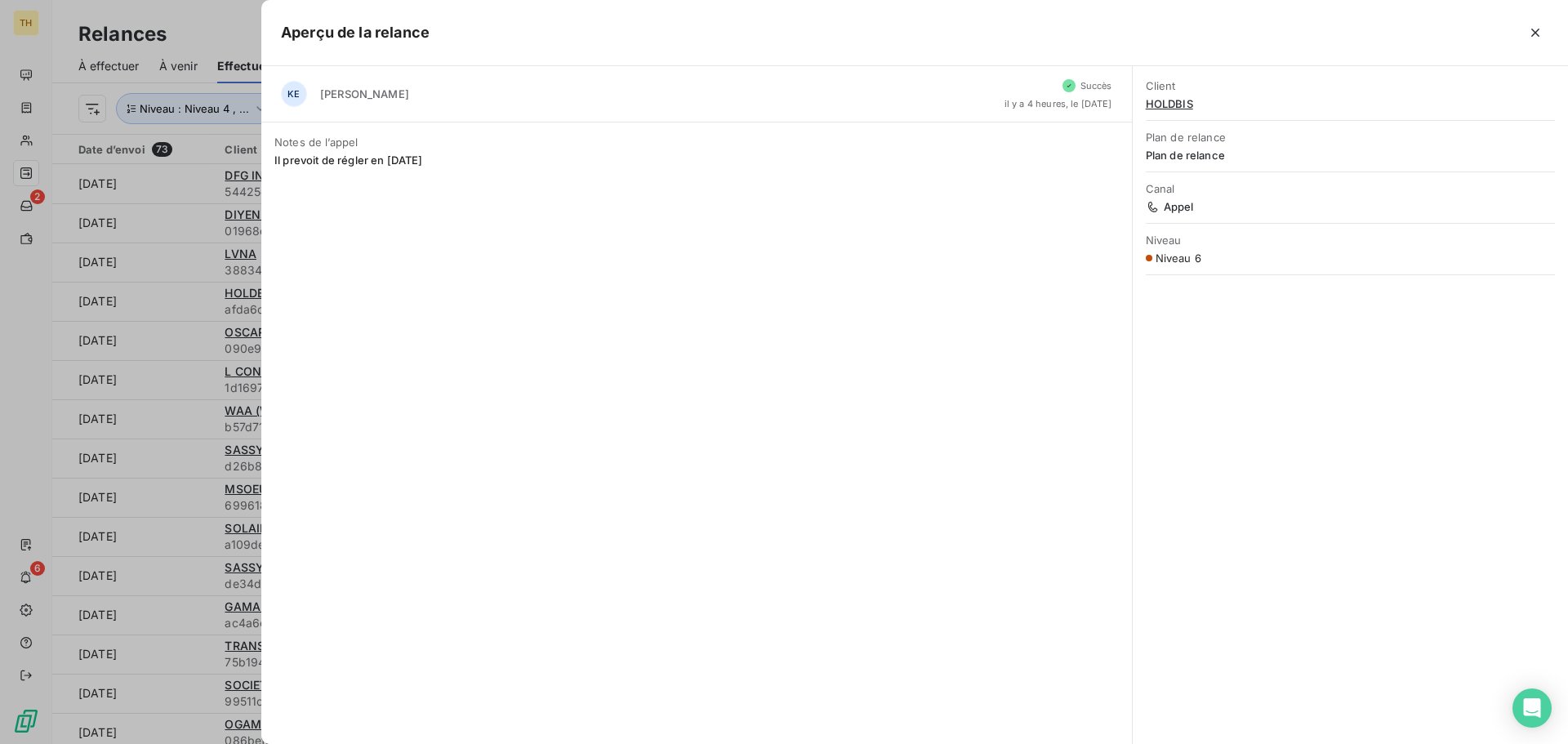
drag, startPoint x: 276, startPoint y: 159, endPoint x: 442, endPoint y: 161, distance: 166.0
click at [442, 161] on span "Il prevoit de régler en décembre 2025" at bounding box center [696, 160] width 845 height 13
click at [479, 161] on span "Il prevoit de régler en décembre 2025" at bounding box center [696, 160] width 845 height 13
click at [400, 163] on span "Il prevoit de régler en décembre 2025" at bounding box center [696, 160] width 845 height 13
click at [1533, 33] on icon "button" at bounding box center [1535, 32] width 16 height 16
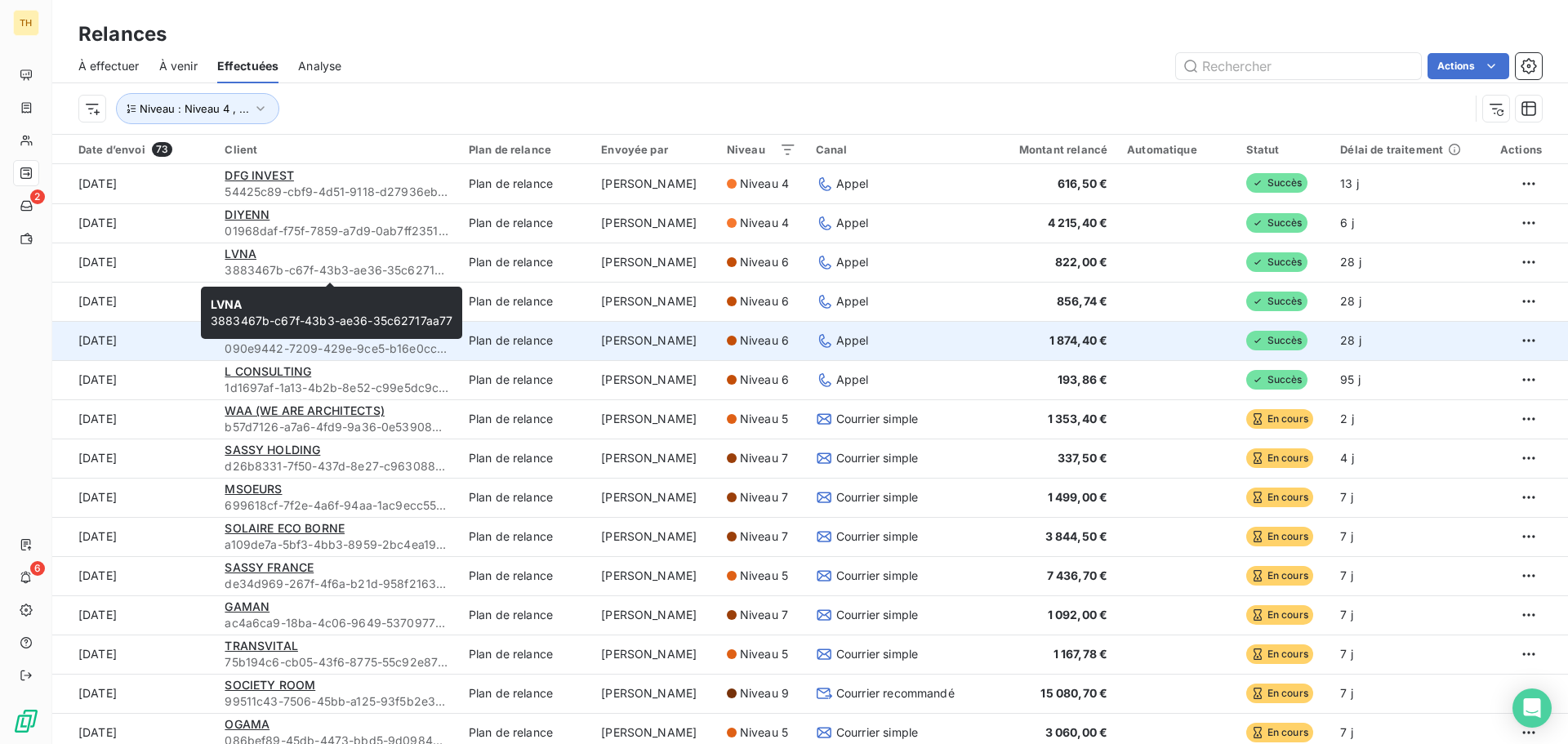
click at [505, 339] on td "Plan de relance" at bounding box center [526, 341] width 133 height 39
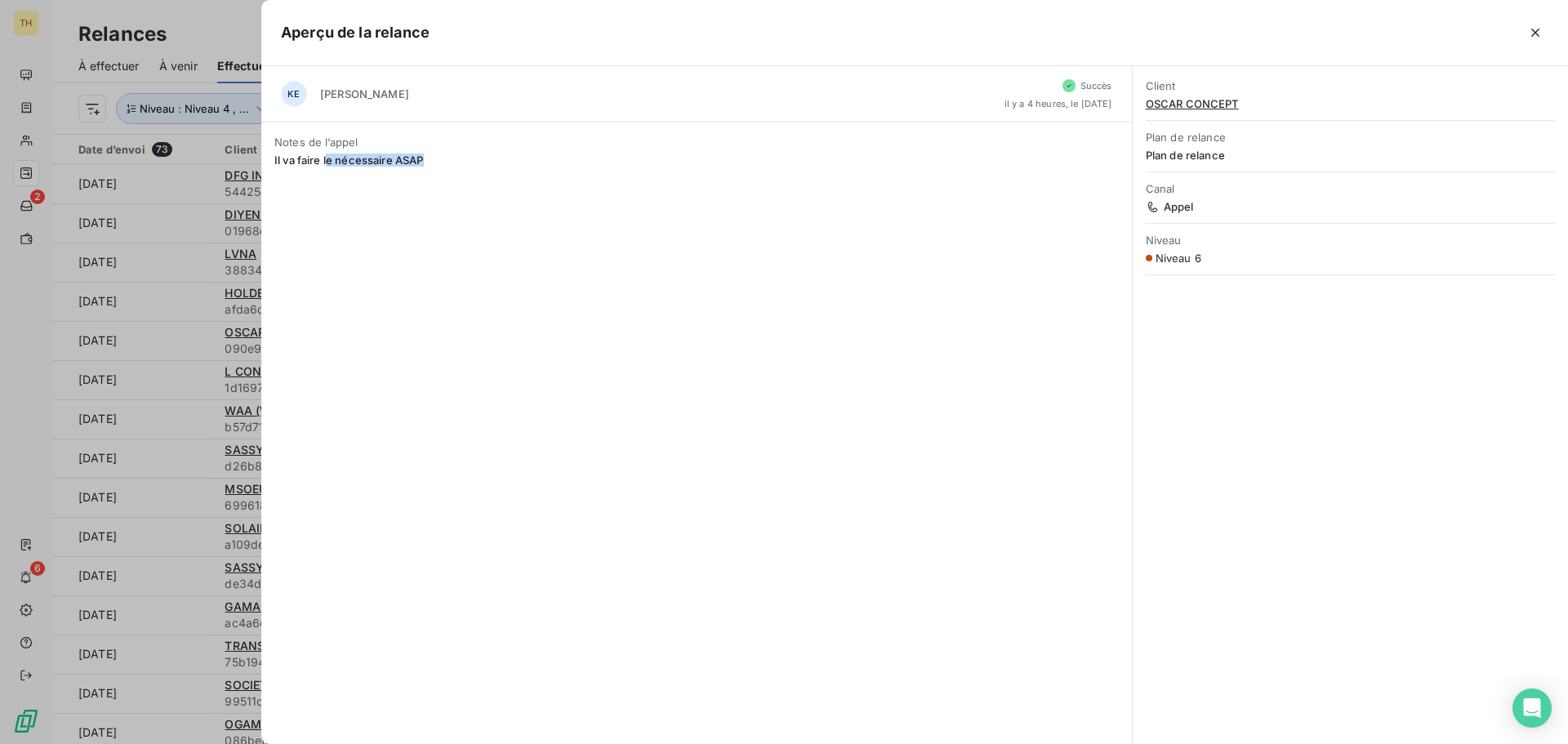
drag, startPoint x: 357, startPoint y: 164, endPoint x: 422, endPoint y: 164, distance: 65.0
click at [422, 164] on span "Il va faire le nécessaire ASAP" at bounding box center [696, 160] width 845 height 13
click at [1538, 33] on icon "button" at bounding box center [1535, 32] width 16 height 16
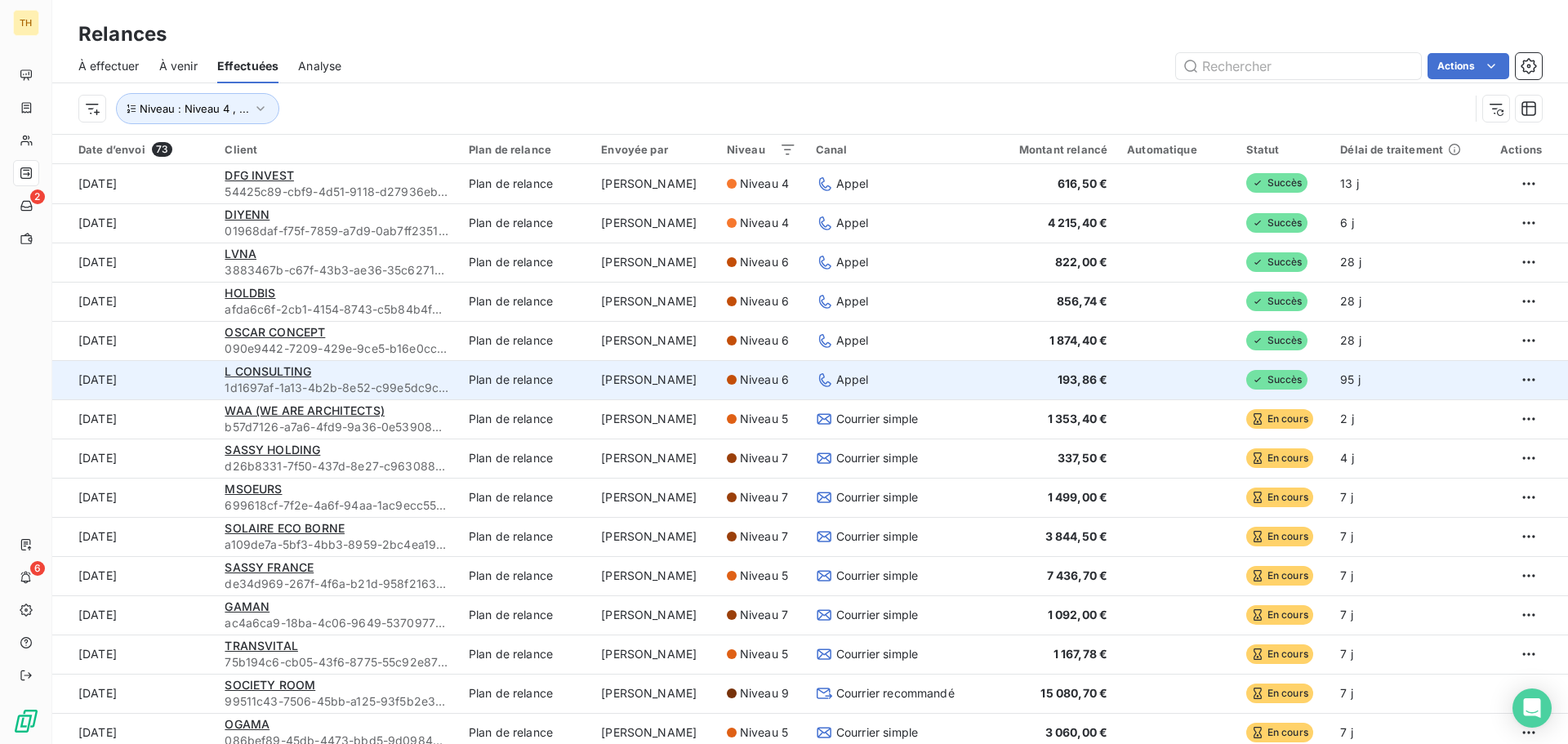
click at [435, 378] on div "L CONSULTING" at bounding box center [336, 372] width 224 height 16
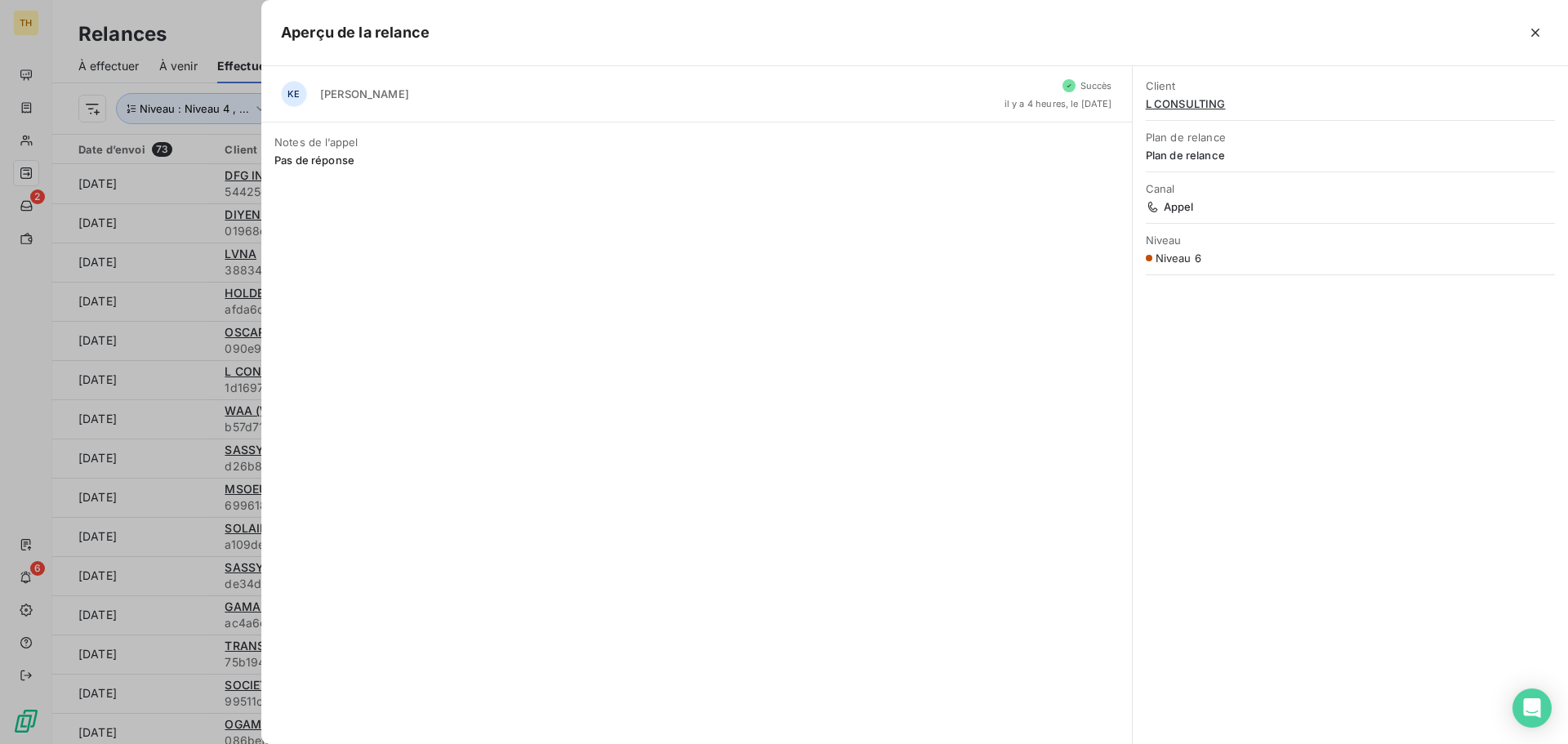
click at [1539, 32] on icon "button" at bounding box center [1535, 32] width 16 height 16
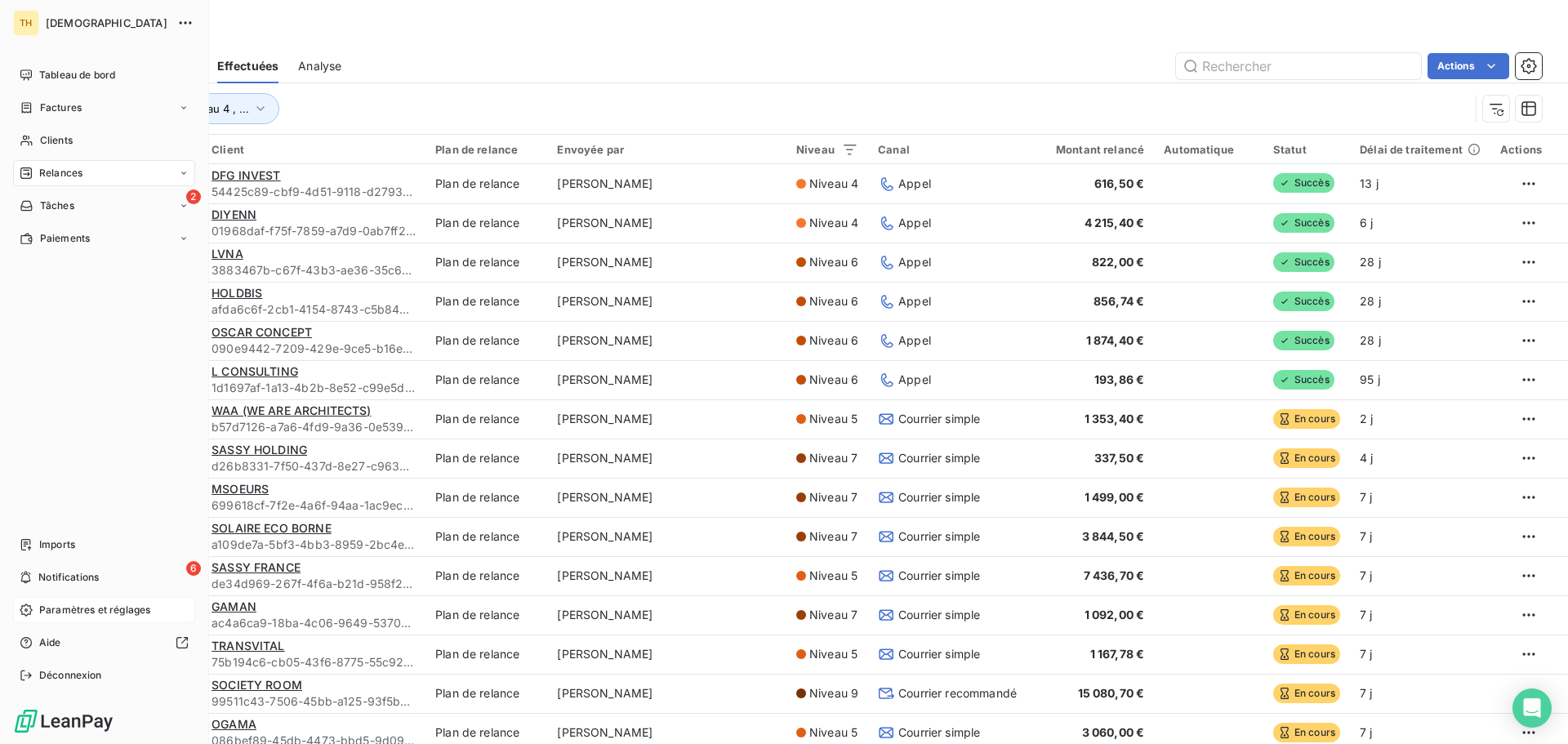
click at [79, 612] on span "Paramètres et réglages" at bounding box center [94, 610] width 111 height 15
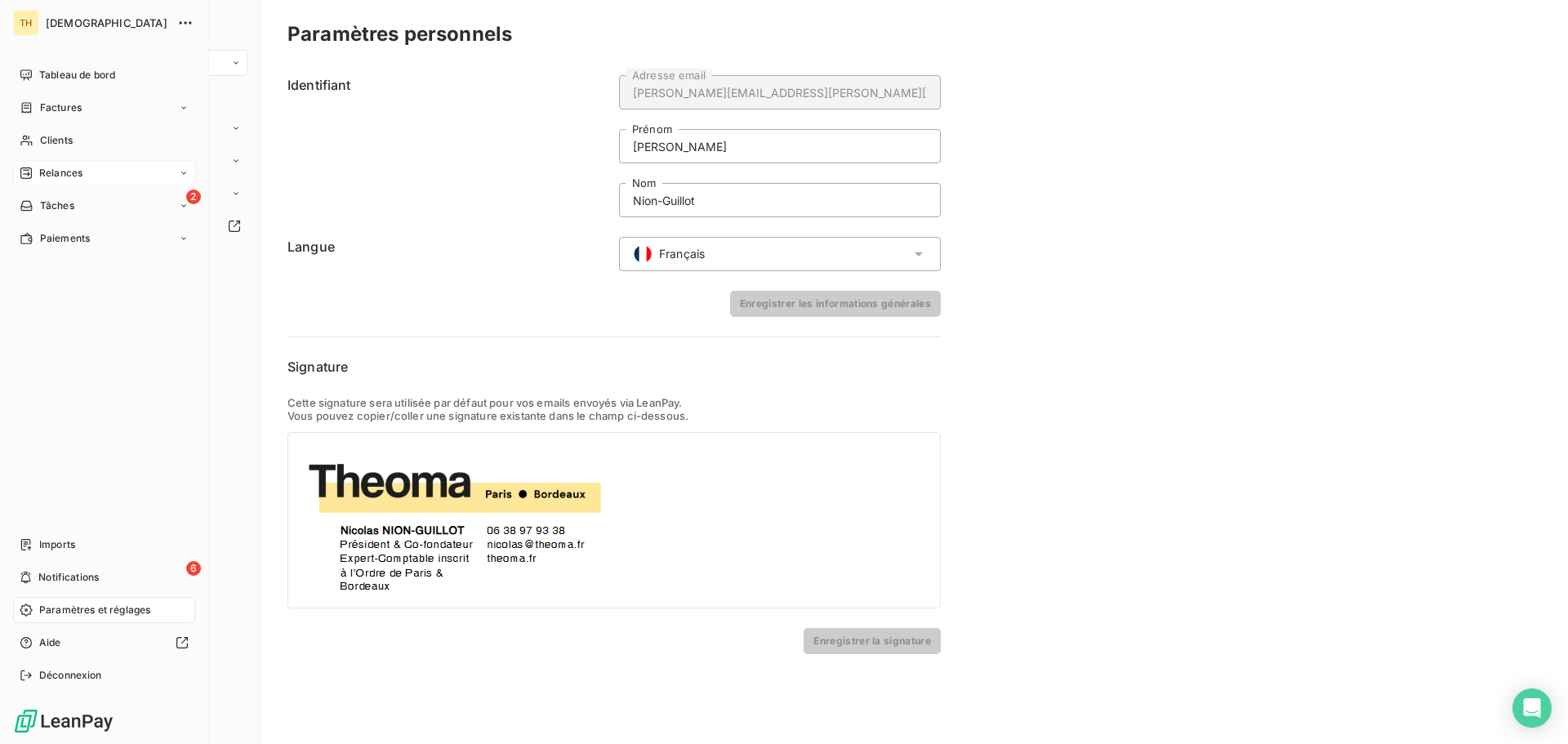
click at [80, 176] on span "Relances" at bounding box center [61, 173] width 43 height 15
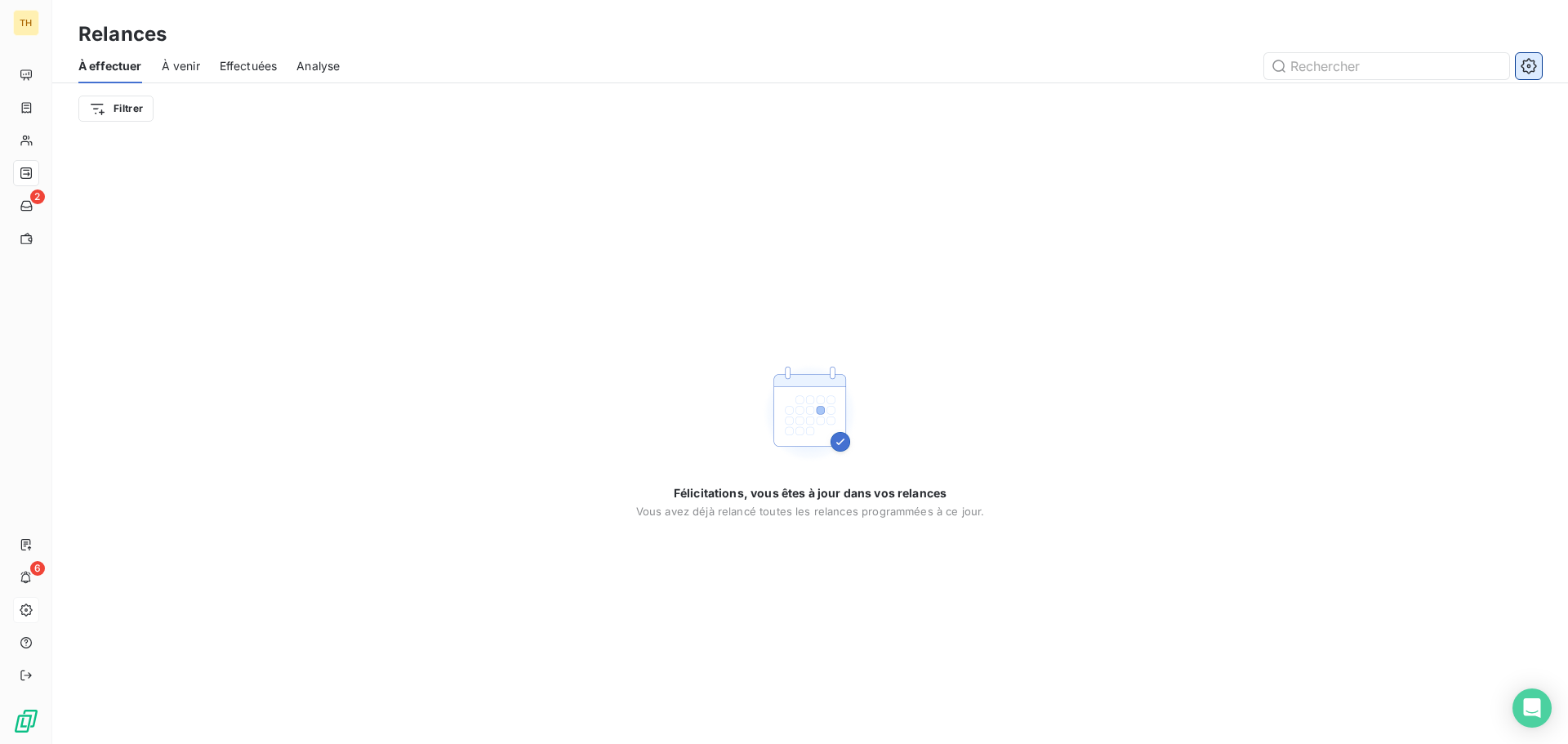
click at [1538, 72] on button "button" at bounding box center [1530, 66] width 26 height 26
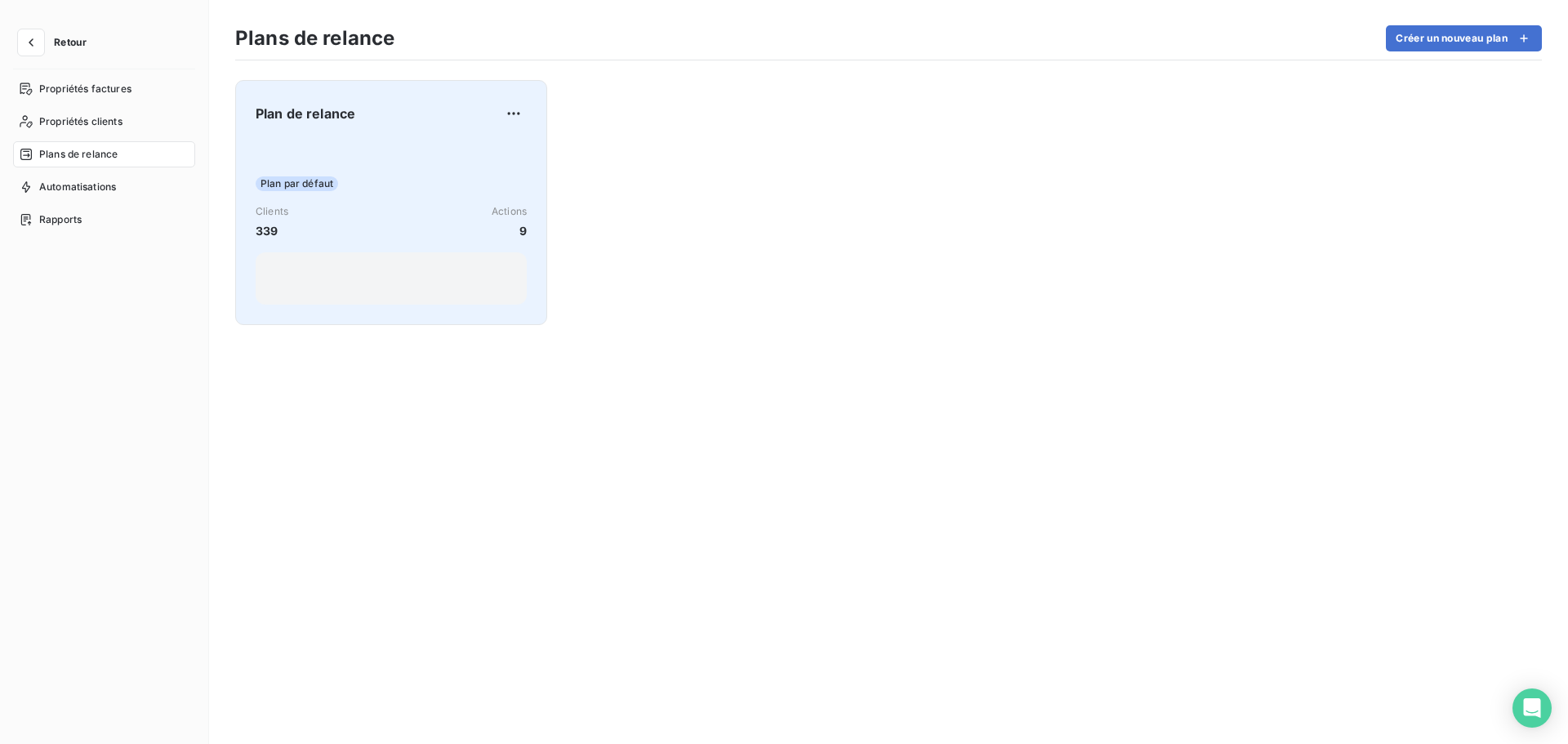
click at [409, 208] on div "Clients 339 Actions 9" at bounding box center [391, 222] width 271 height 36
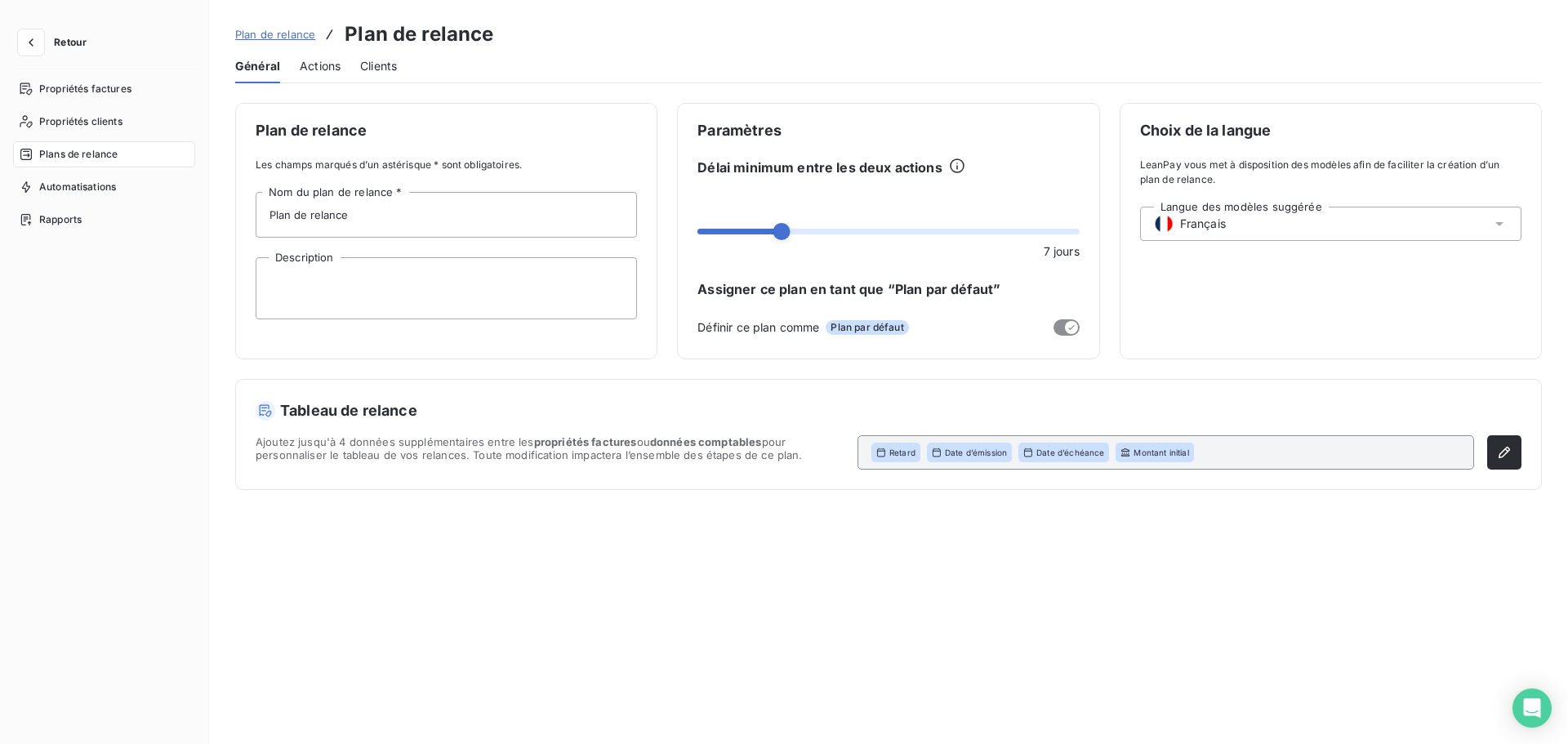
click at [305, 60] on span "Actions" at bounding box center [320, 66] width 41 height 16
